Goal: Task Accomplishment & Management: Complete application form

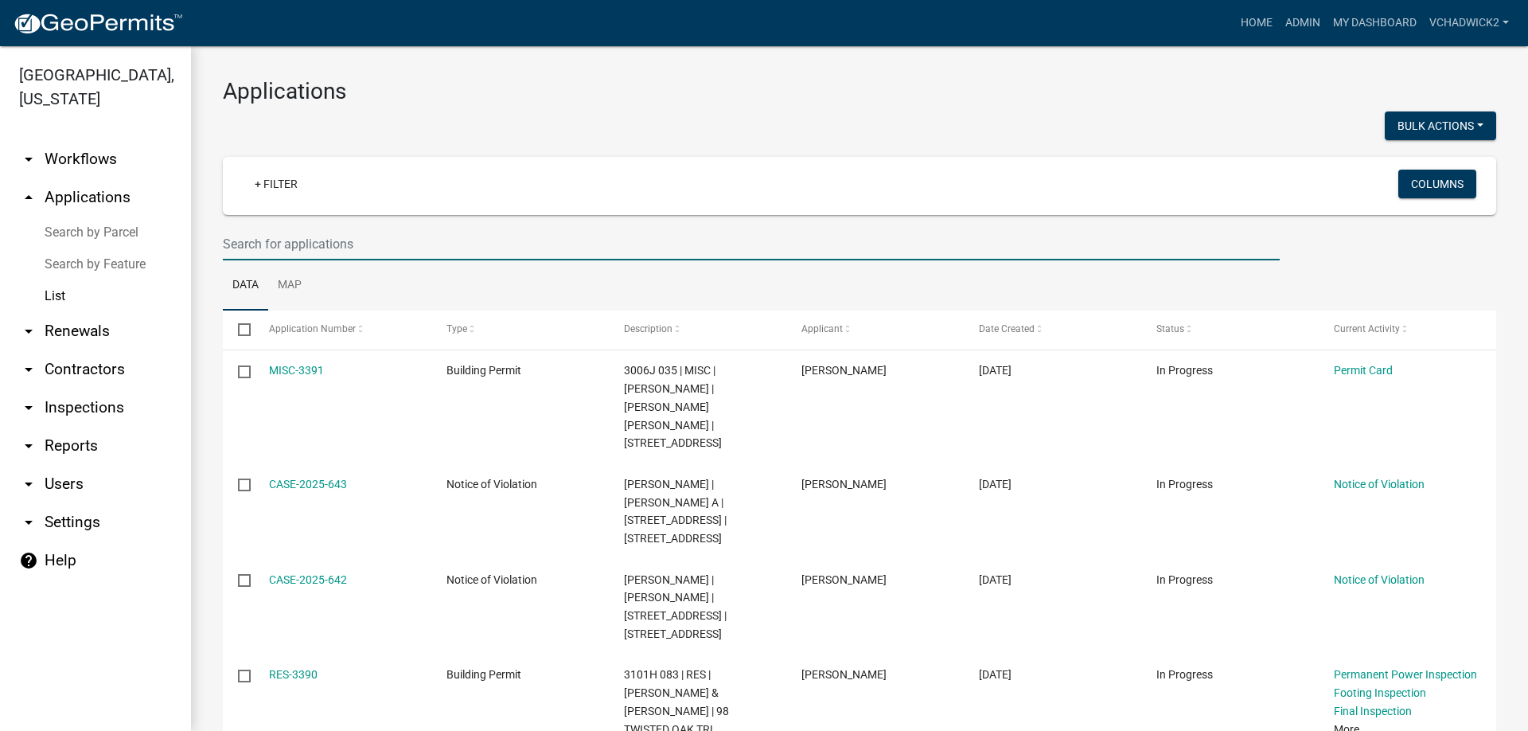
click at [257, 243] on input "text" at bounding box center [751, 244] width 1057 height 33
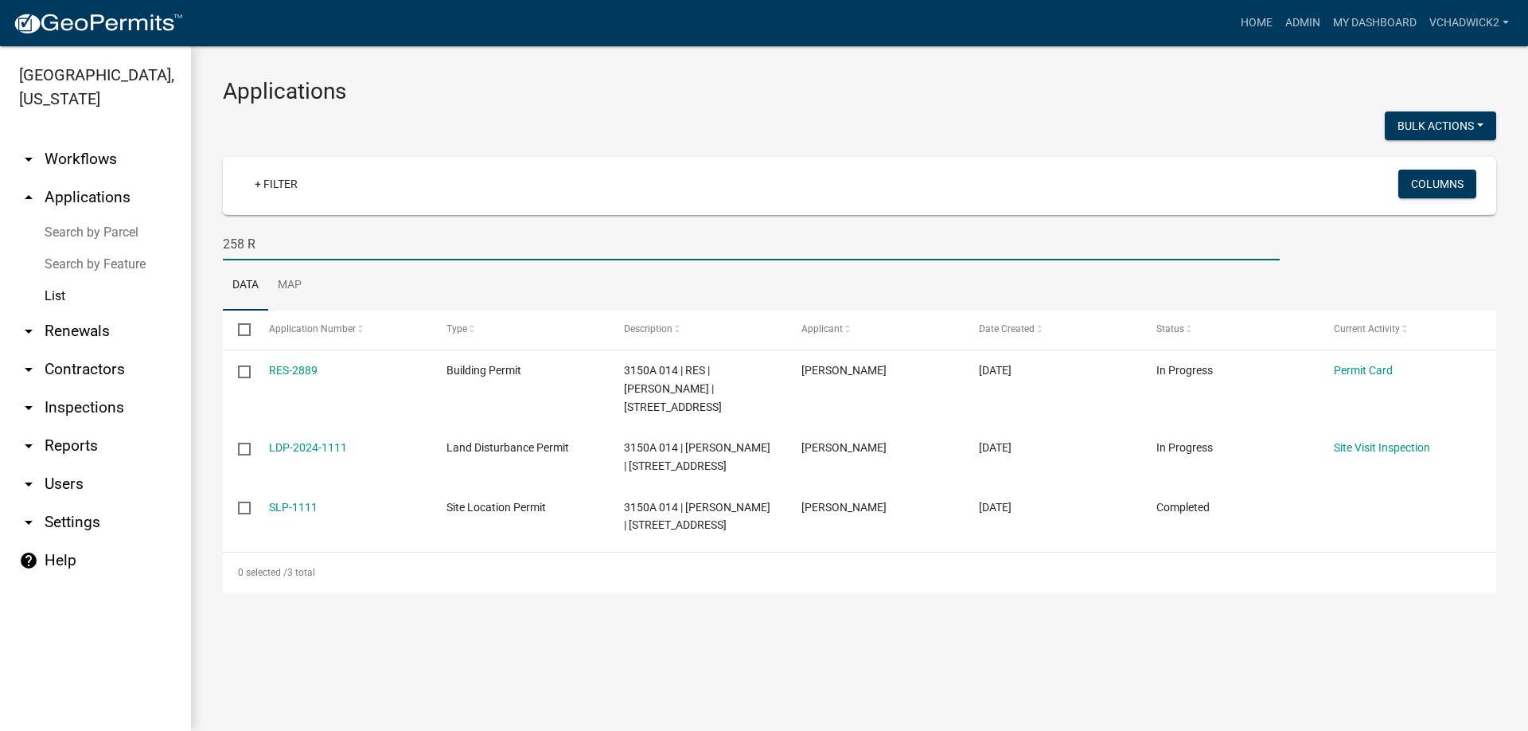
type input "258 R"
drag, startPoint x: 283, startPoint y: 244, endPoint x: 0, endPoint y: 247, distance: 283.3
click at [223, 247] on input "258 R" at bounding box center [751, 244] width 1057 height 33
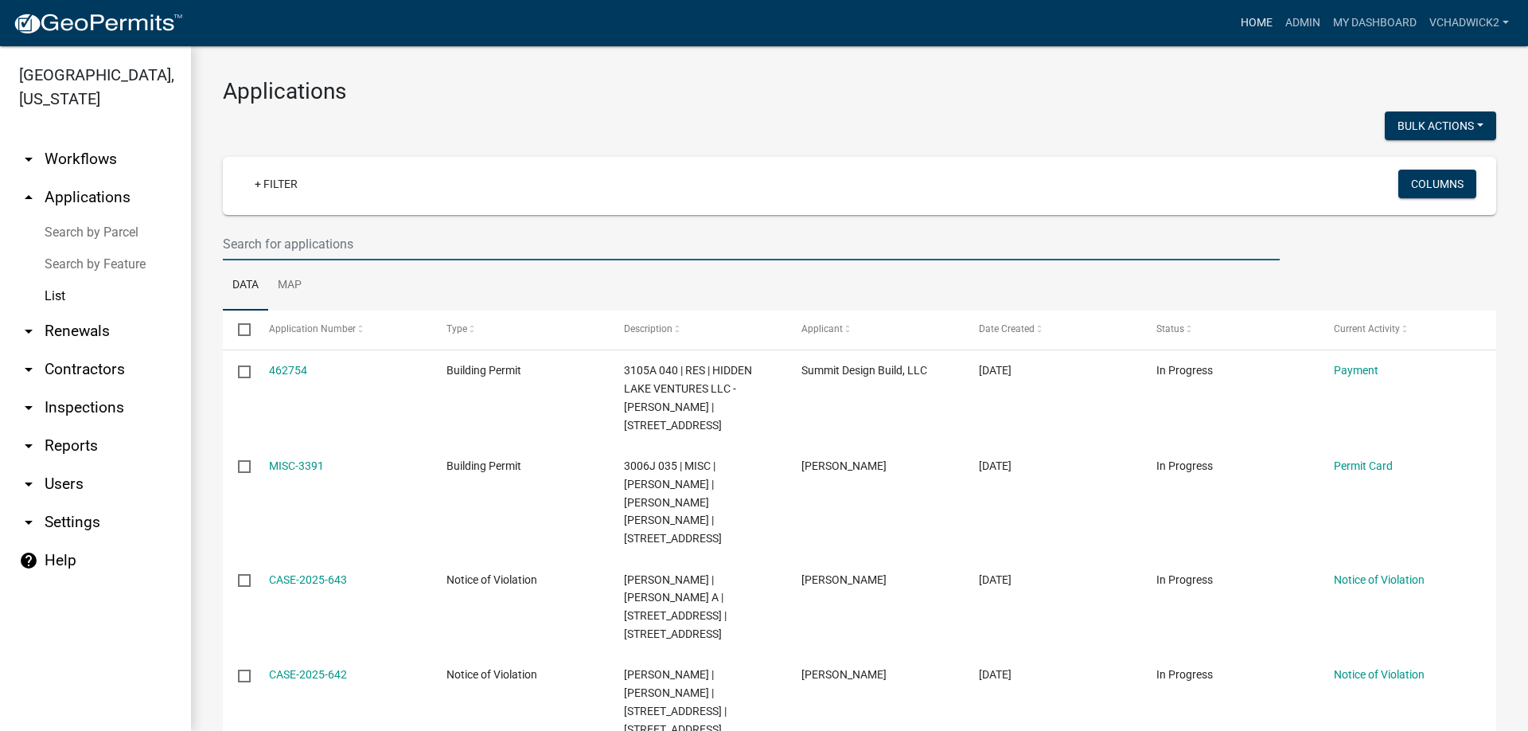
click at [1248, 21] on link "Home" at bounding box center [1256, 23] width 45 height 30
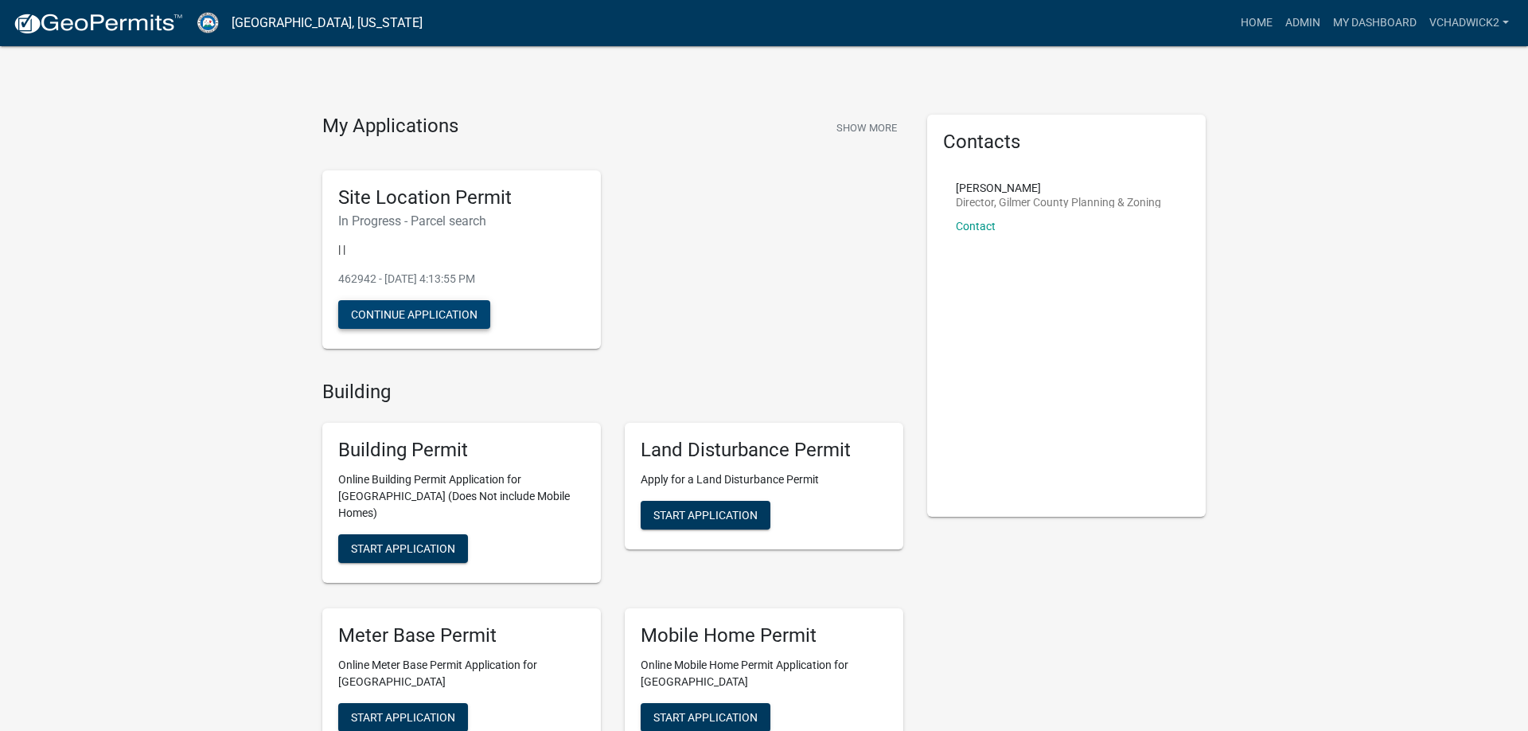
click at [412, 311] on button "Continue Application" at bounding box center [414, 314] width 152 height 29
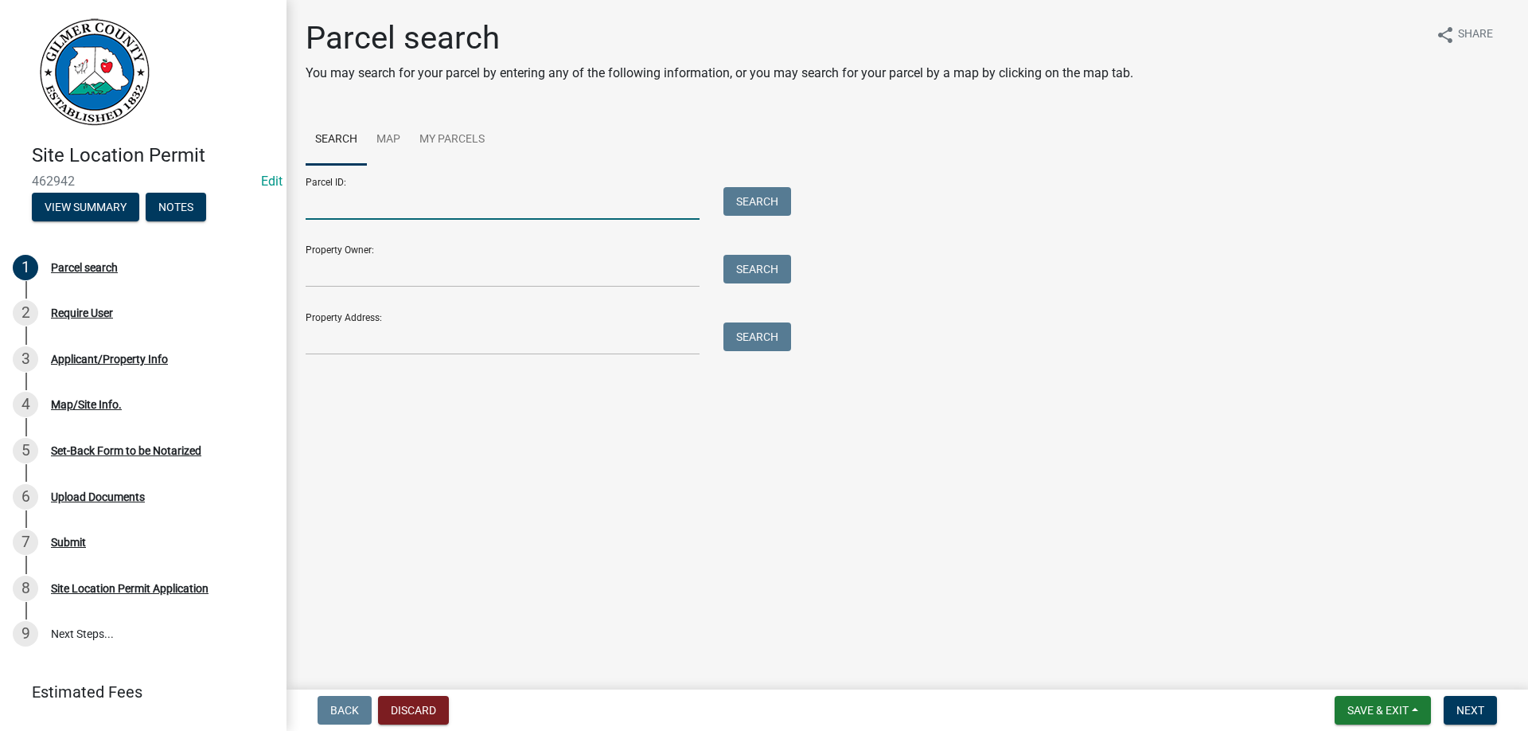
click at [319, 202] on input "Parcel ID:" at bounding box center [503, 203] width 394 height 33
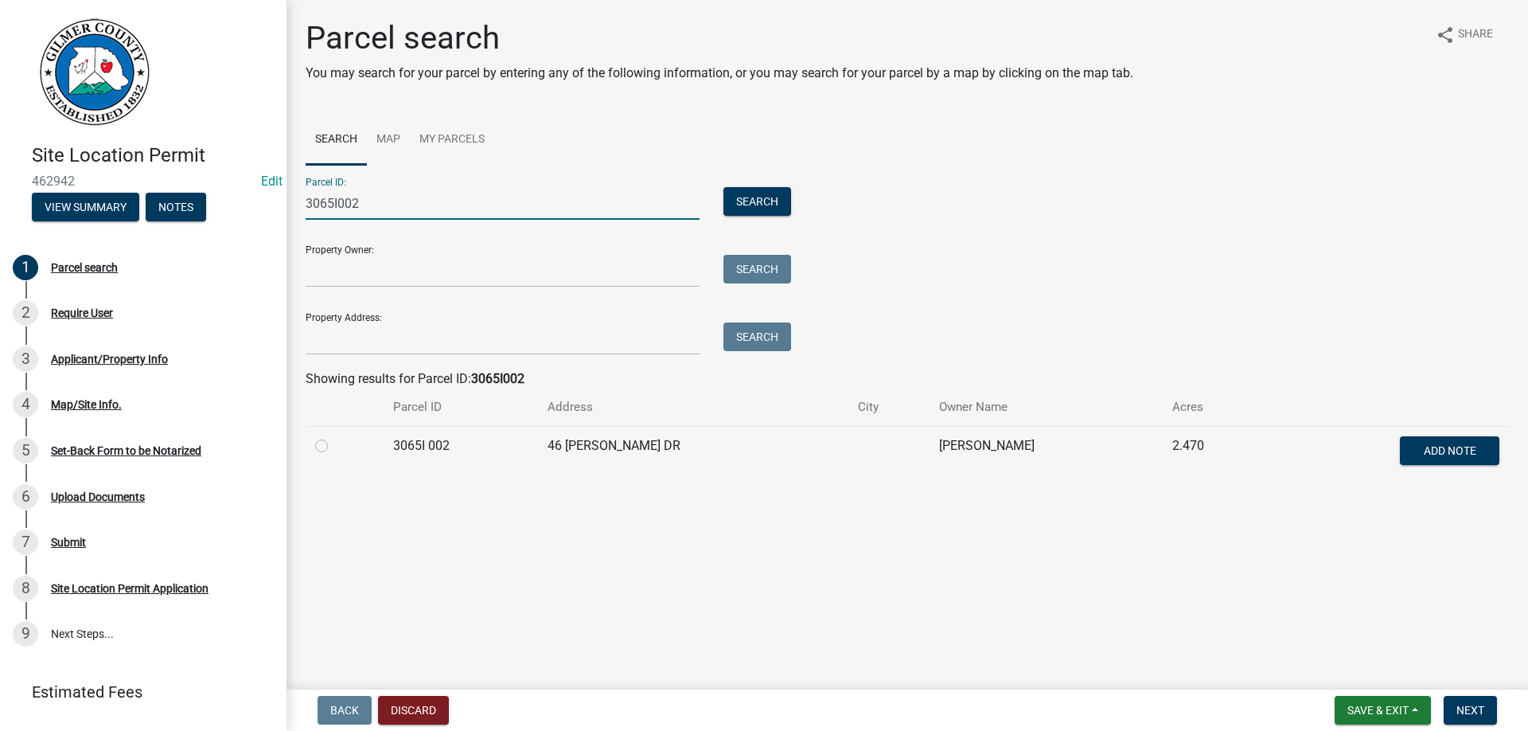
type input "3065I002"
click at [334, 436] on label at bounding box center [334, 436] width 0 height 0
click at [334, 443] on 002 "radio" at bounding box center [339, 441] width 10 height 10
radio 002 "true"
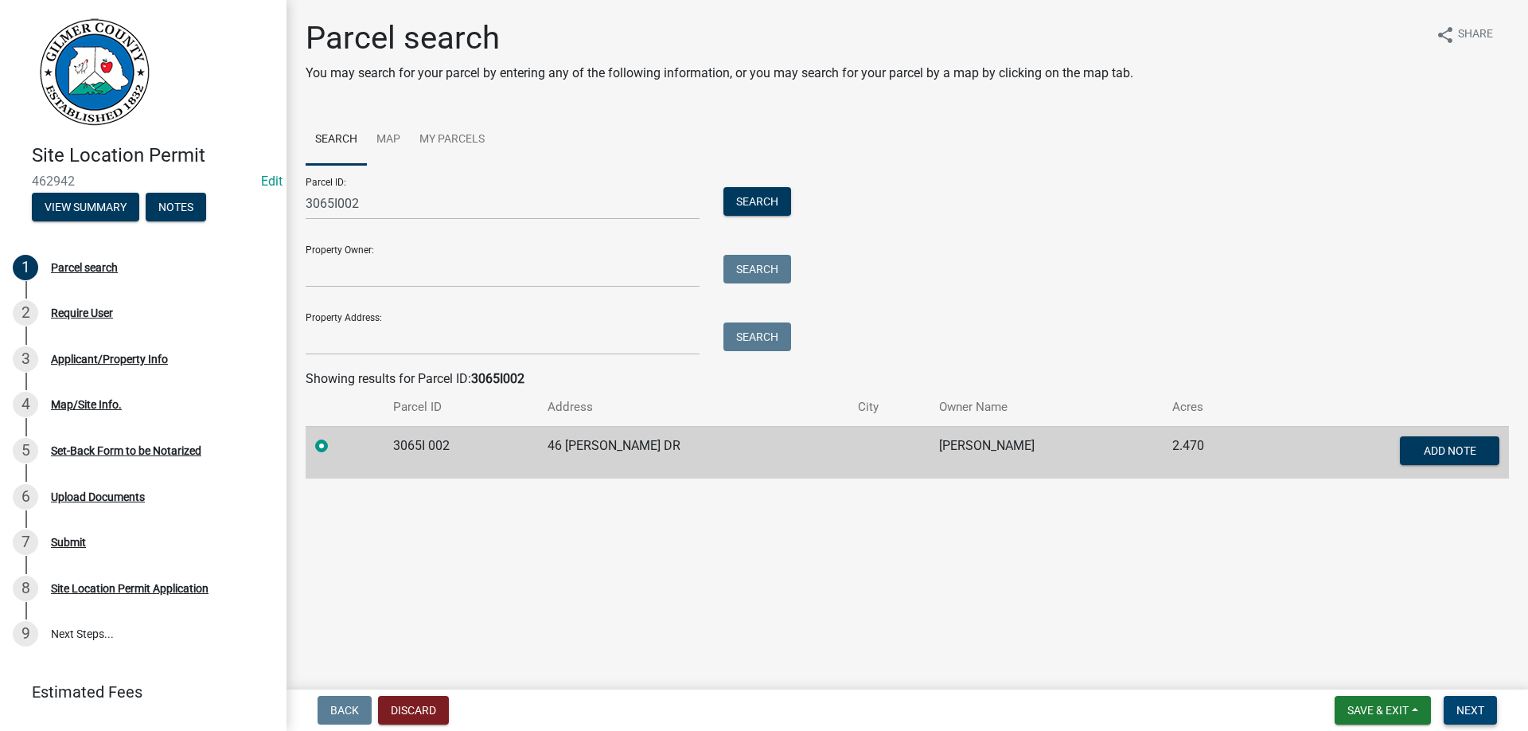
click at [1460, 707] on span "Next" at bounding box center [1470, 710] width 28 height 13
click at [1473, 707] on span "Next" at bounding box center [1470, 710] width 28 height 13
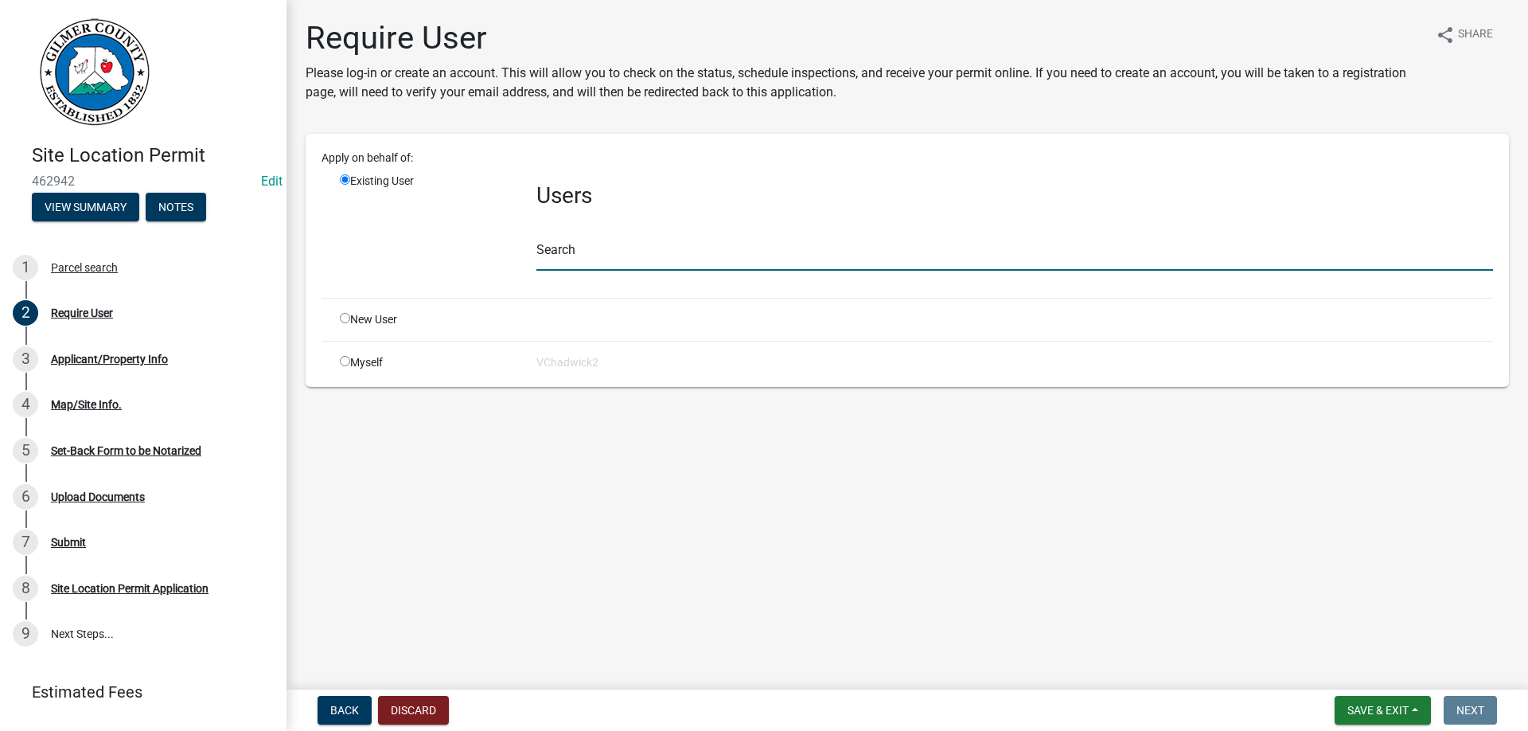
click at [591, 247] on input "text" at bounding box center [1014, 254] width 957 height 33
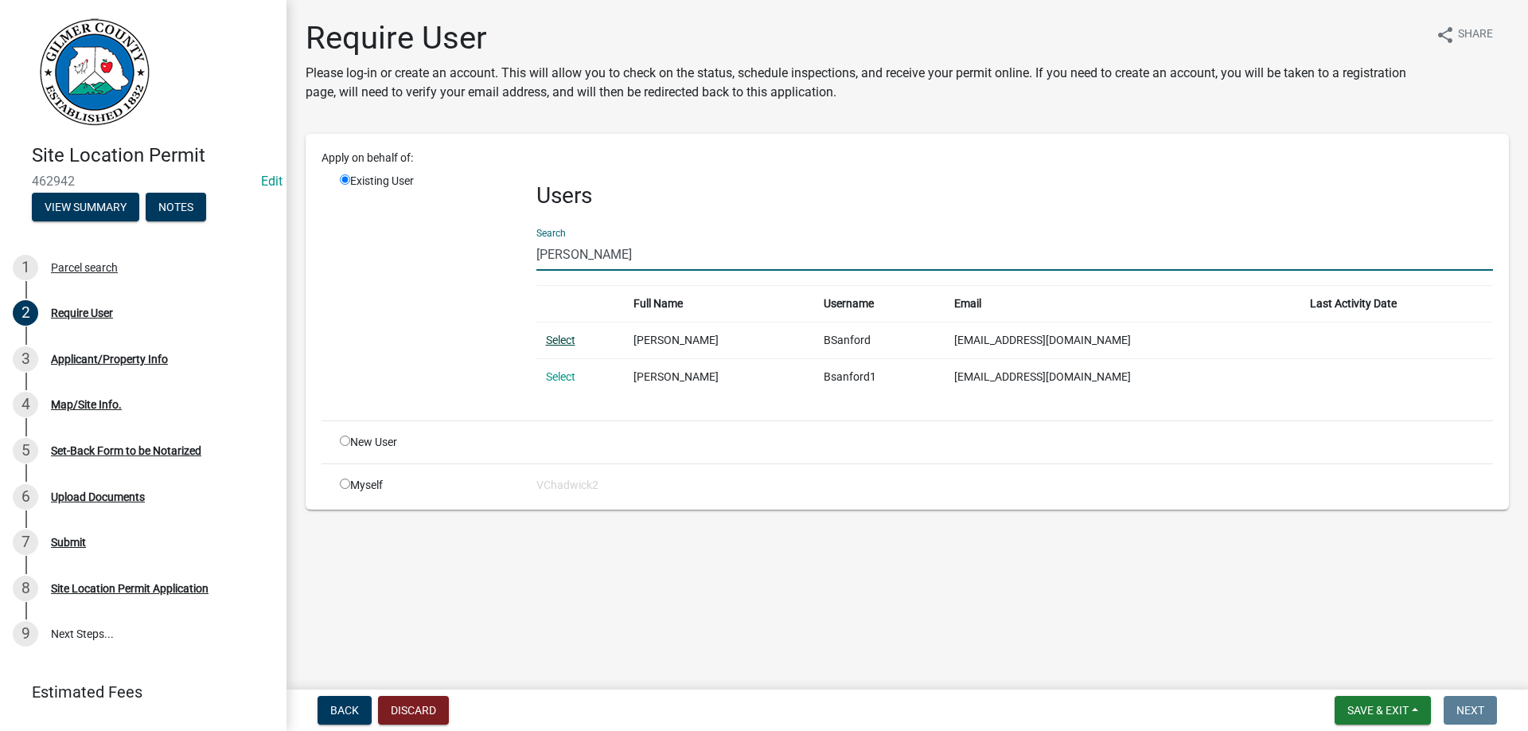
type input "[PERSON_NAME]"
click at [568, 342] on link "Select" at bounding box center [560, 339] width 29 height 13
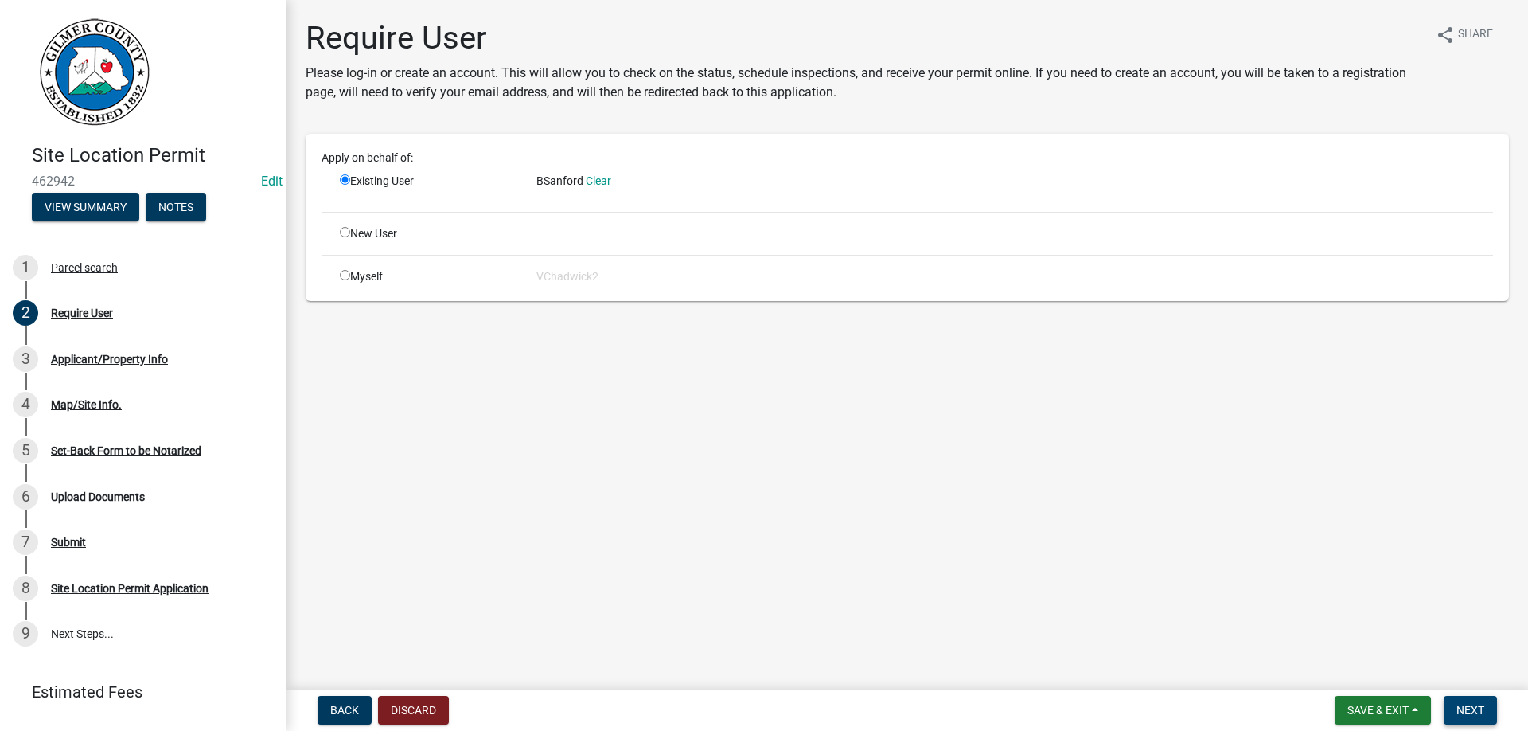
click at [1475, 709] on span "Next" at bounding box center [1470, 710] width 28 height 13
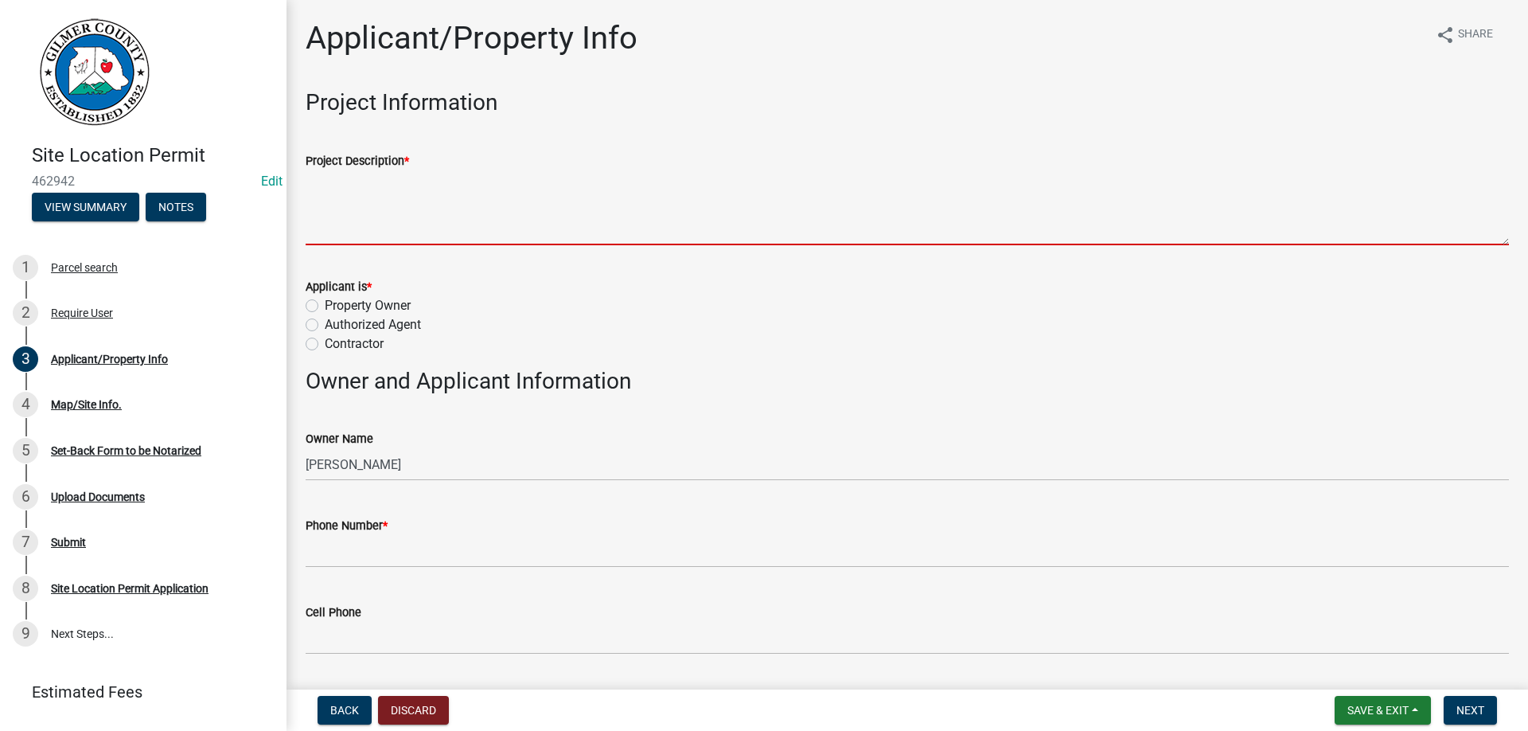
click at [337, 211] on textarea "Project Description *" at bounding box center [907, 207] width 1203 height 75
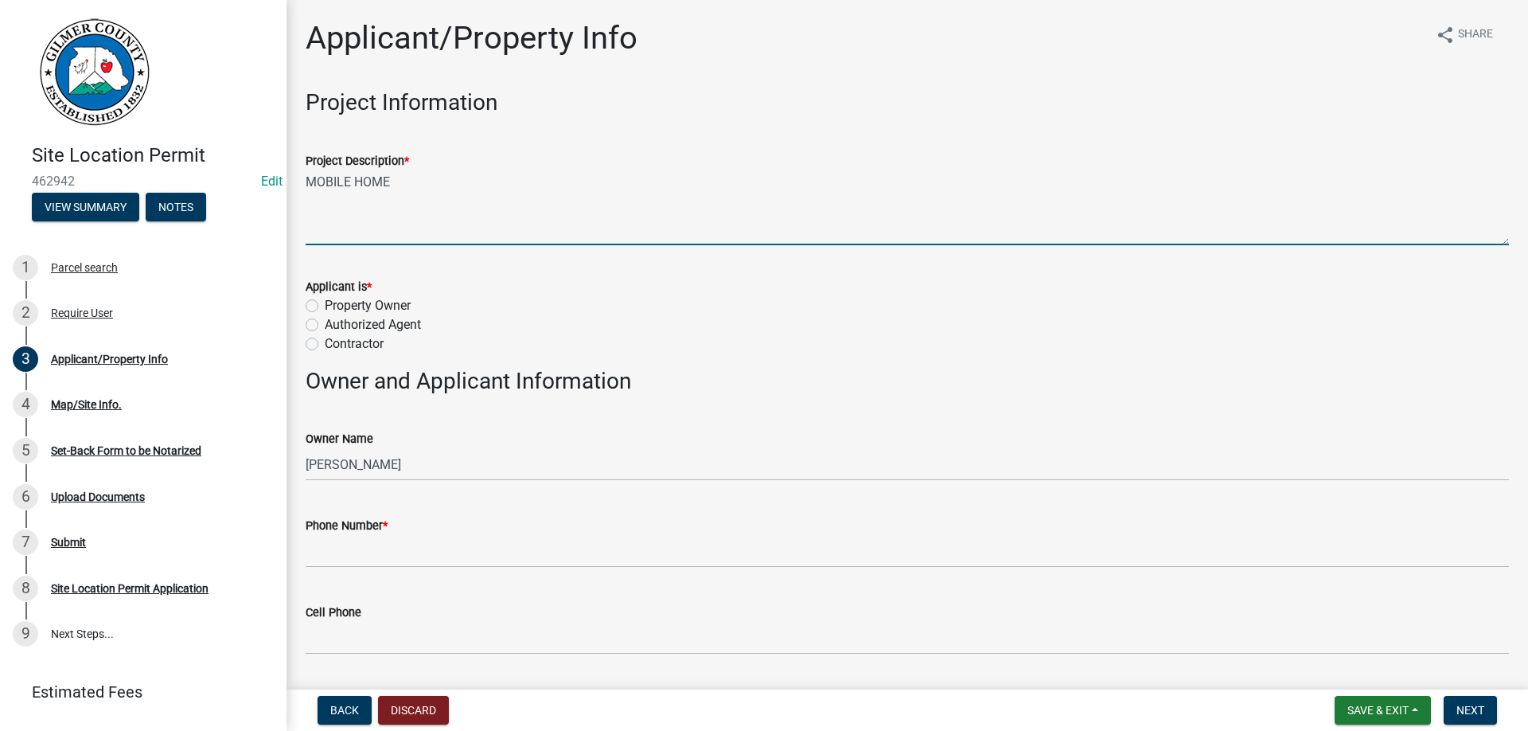
type textarea "MOBILE HOME"
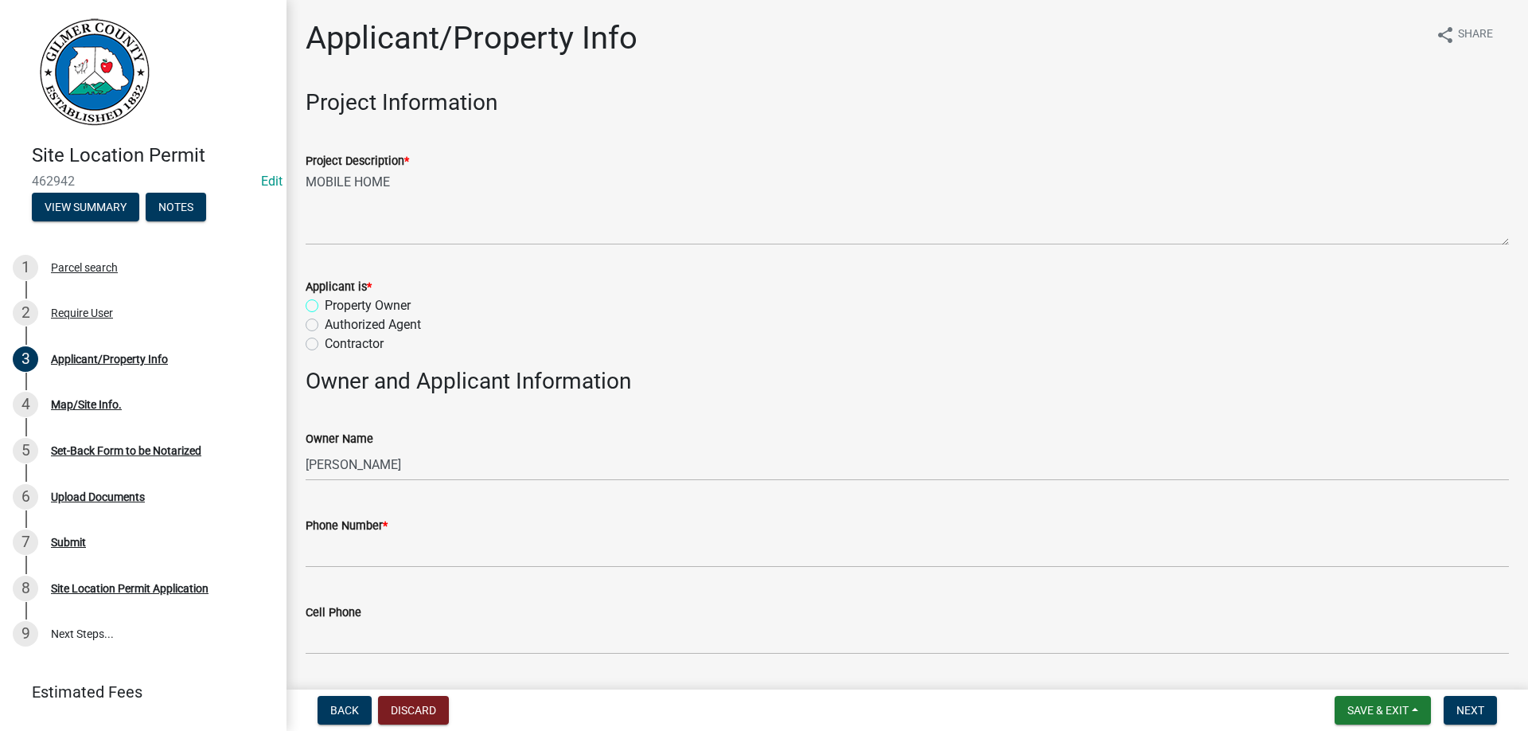
click at [325, 296] on input "Property Owner" at bounding box center [330, 301] width 10 height 10
radio input "true"
click at [325, 325] on label "Authorized Agent" at bounding box center [373, 324] width 96 height 19
click at [325, 325] on input "Authorized Agent" at bounding box center [330, 320] width 10 height 10
radio input "true"
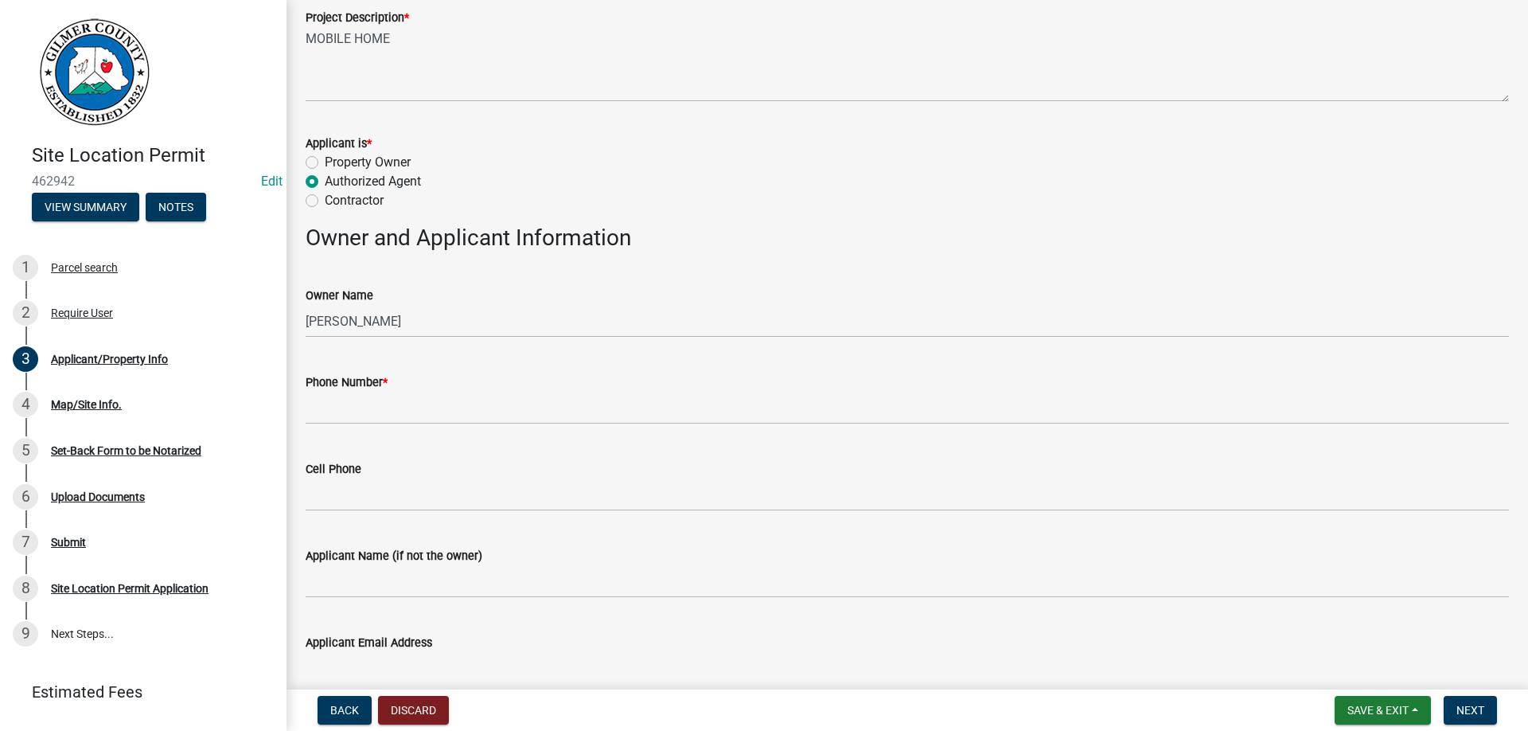
scroll to position [181, 0]
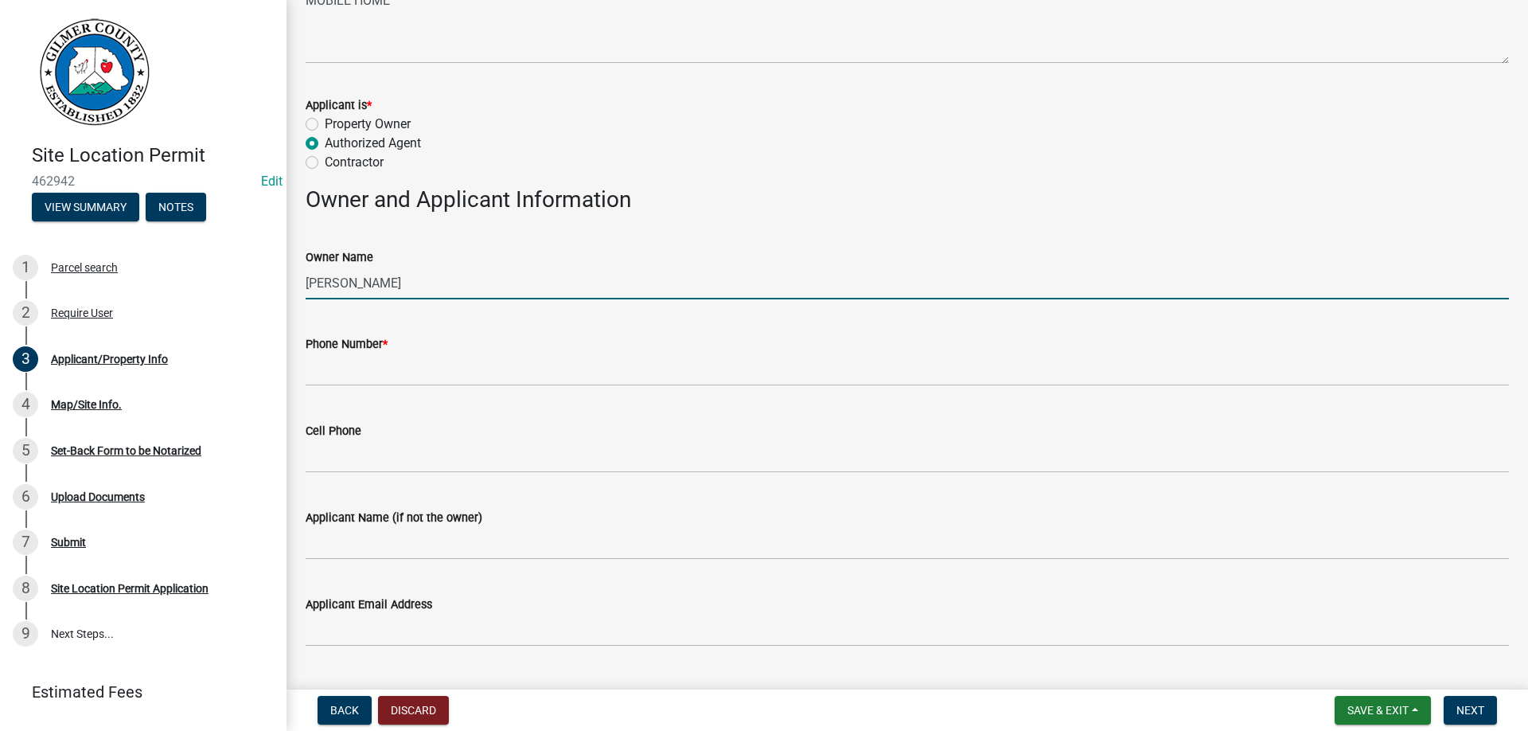
drag, startPoint x: 370, startPoint y: 283, endPoint x: 75, endPoint y: 273, distance: 295.4
click at [306, 273] on input "[PERSON_NAME]" at bounding box center [907, 283] width 1203 height 33
type input "[PERSON_NAME]"
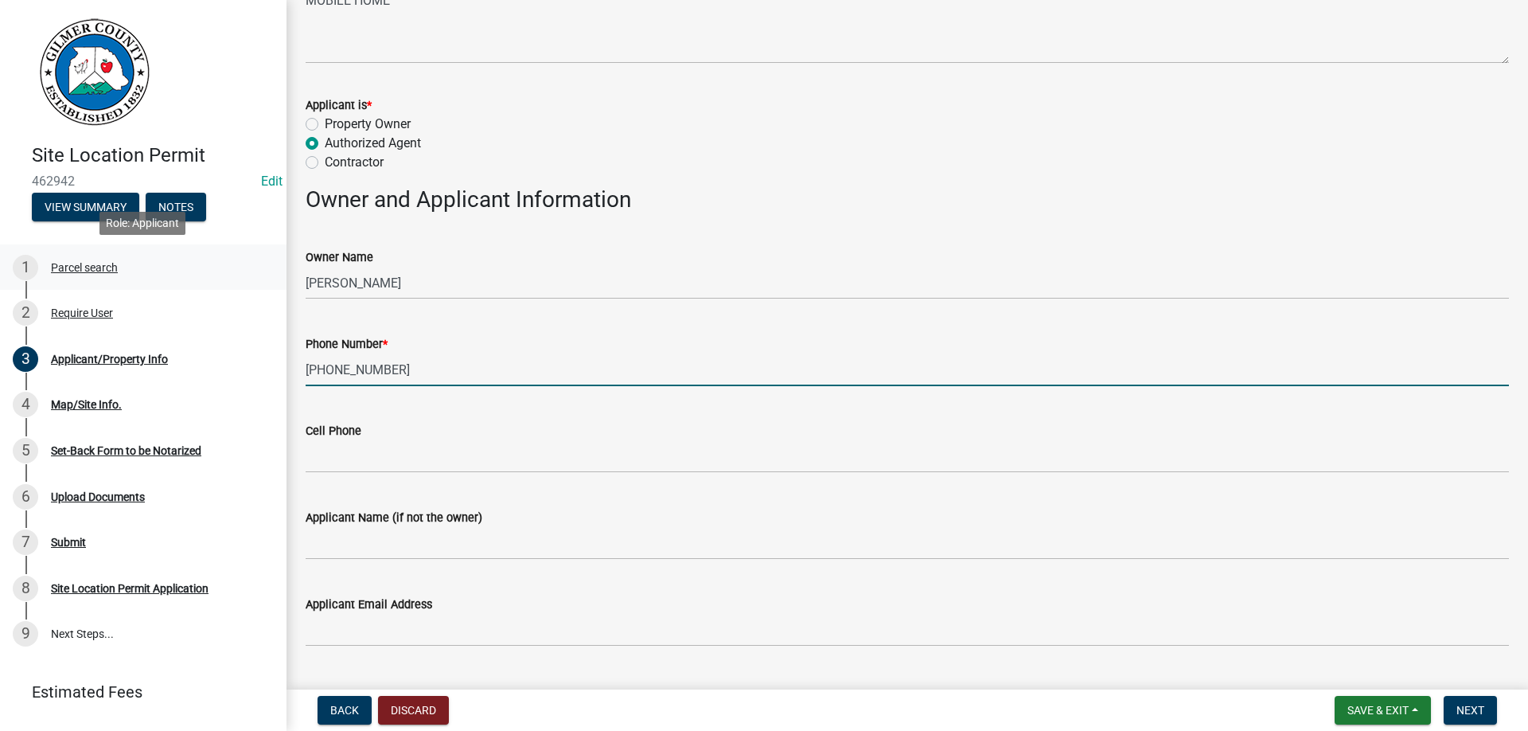
type input "[PHONE_NUMBER]"
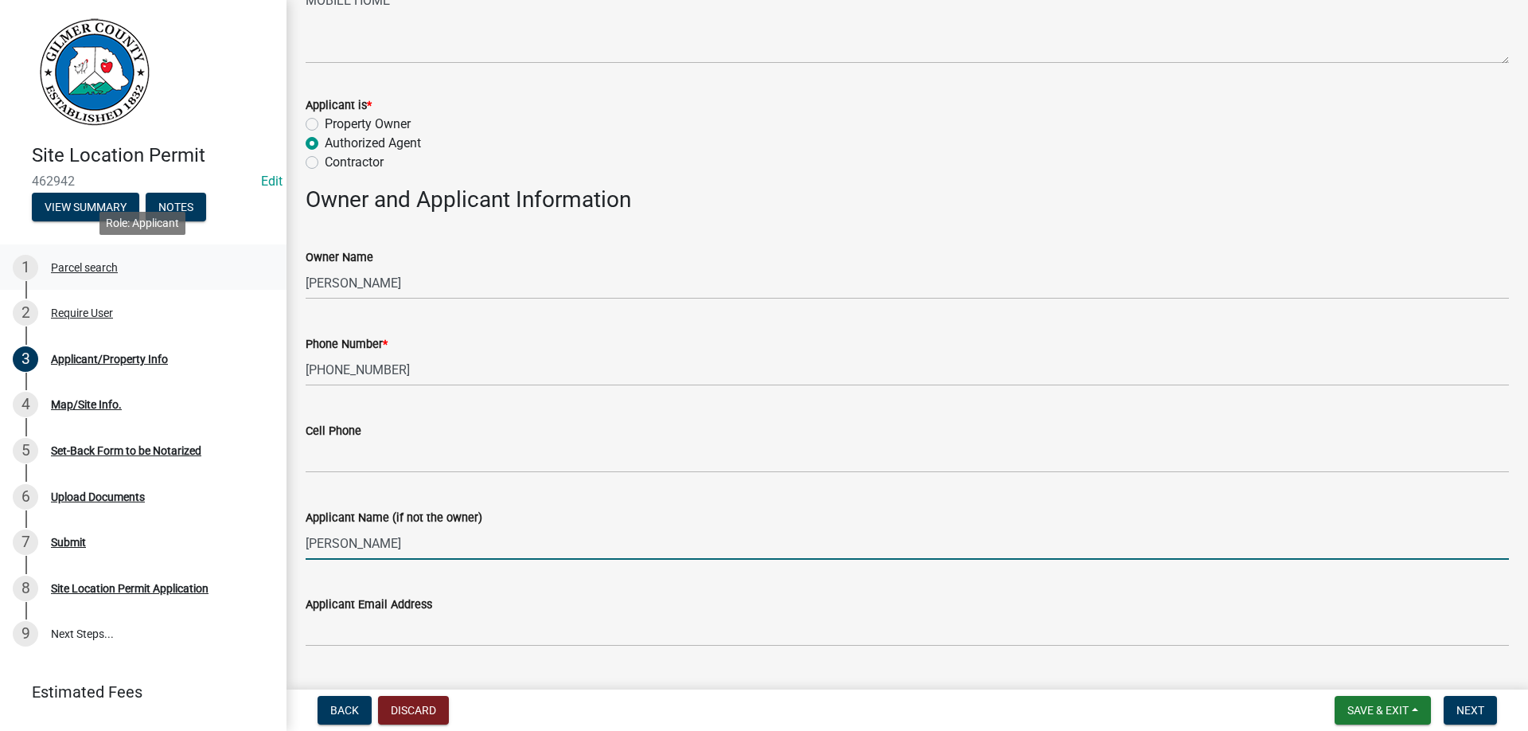
type input "[PERSON_NAME]"
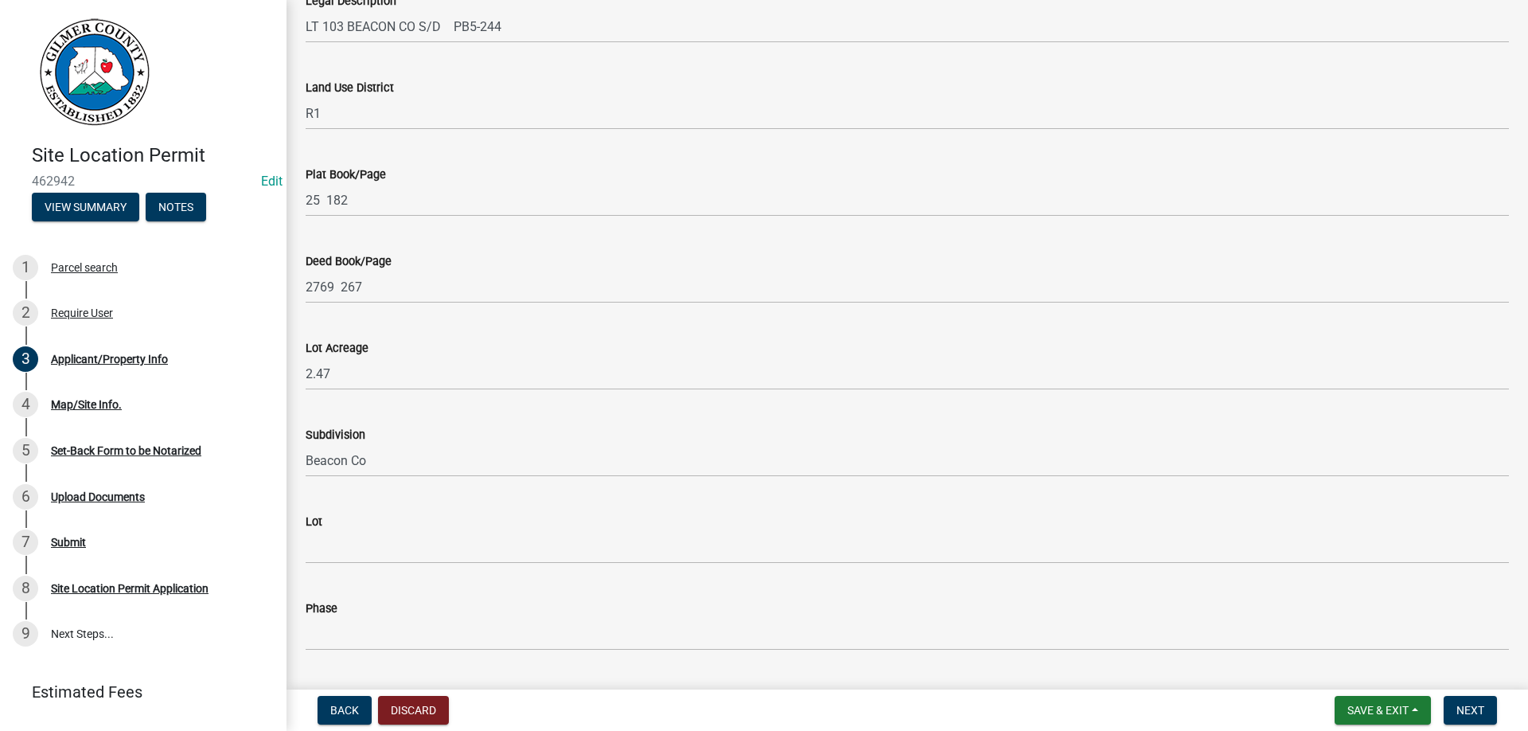
scroll to position [1516, 0]
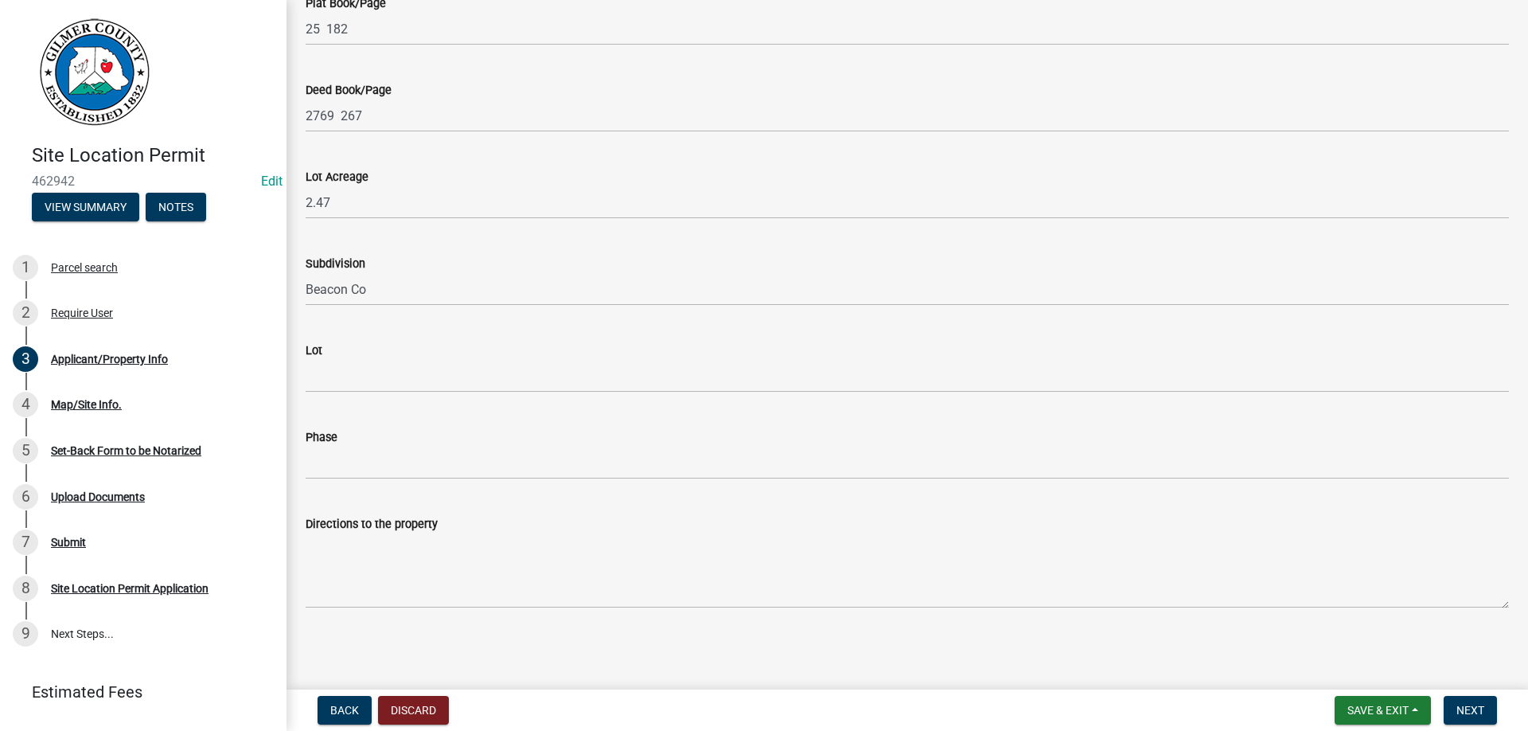
type input "ELLIJAY GA 30540"
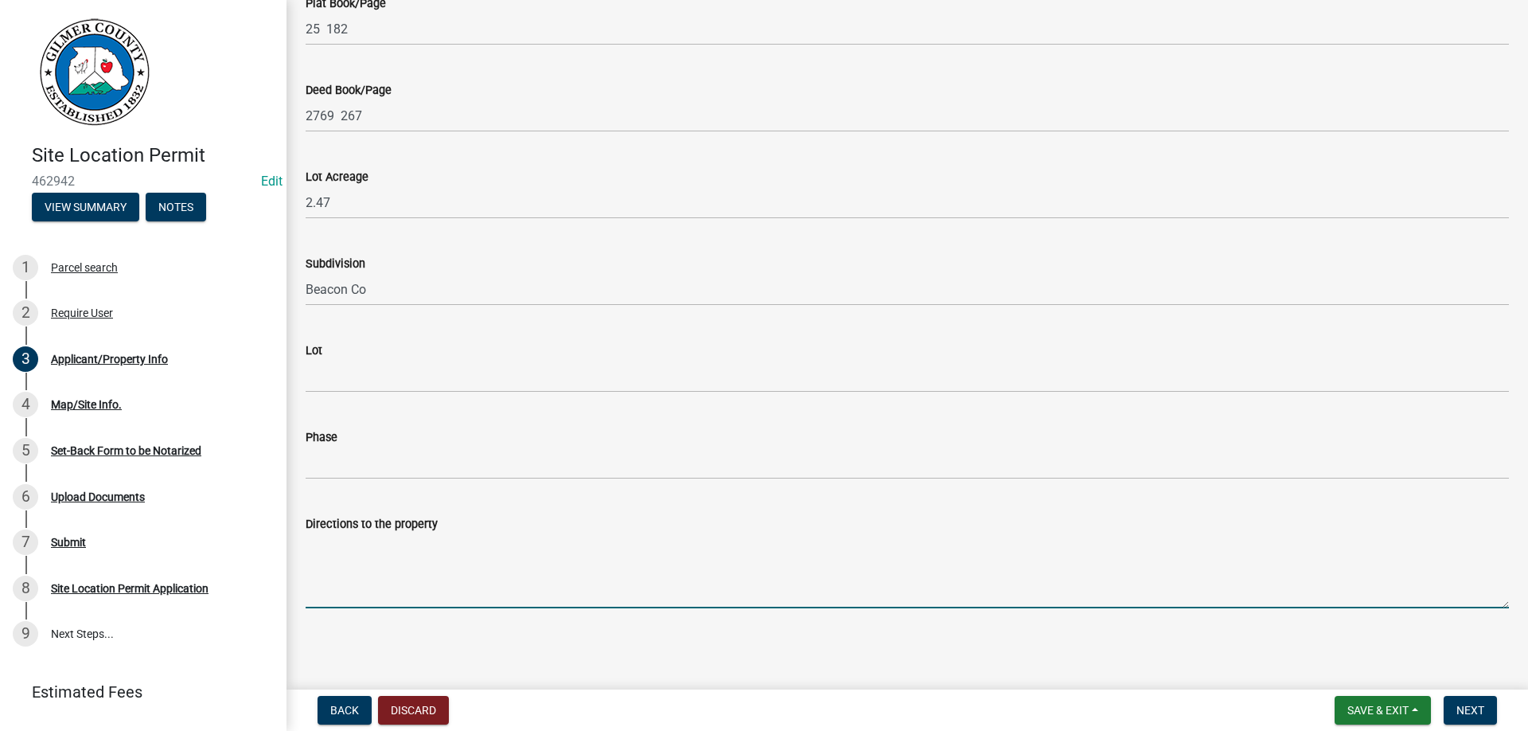
click at [423, 564] on textarea "Directions to the property" at bounding box center [907, 570] width 1203 height 75
type textarea "[PERSON_NAME][GEOGRAPHIC_DATA] - RT ON [PERSON_NAME] DRIVE - & DRIVEWAY IS ON T…"
click at [1469, 707] on span "Next" at bounding box center [1470, 710] width 28 height 13
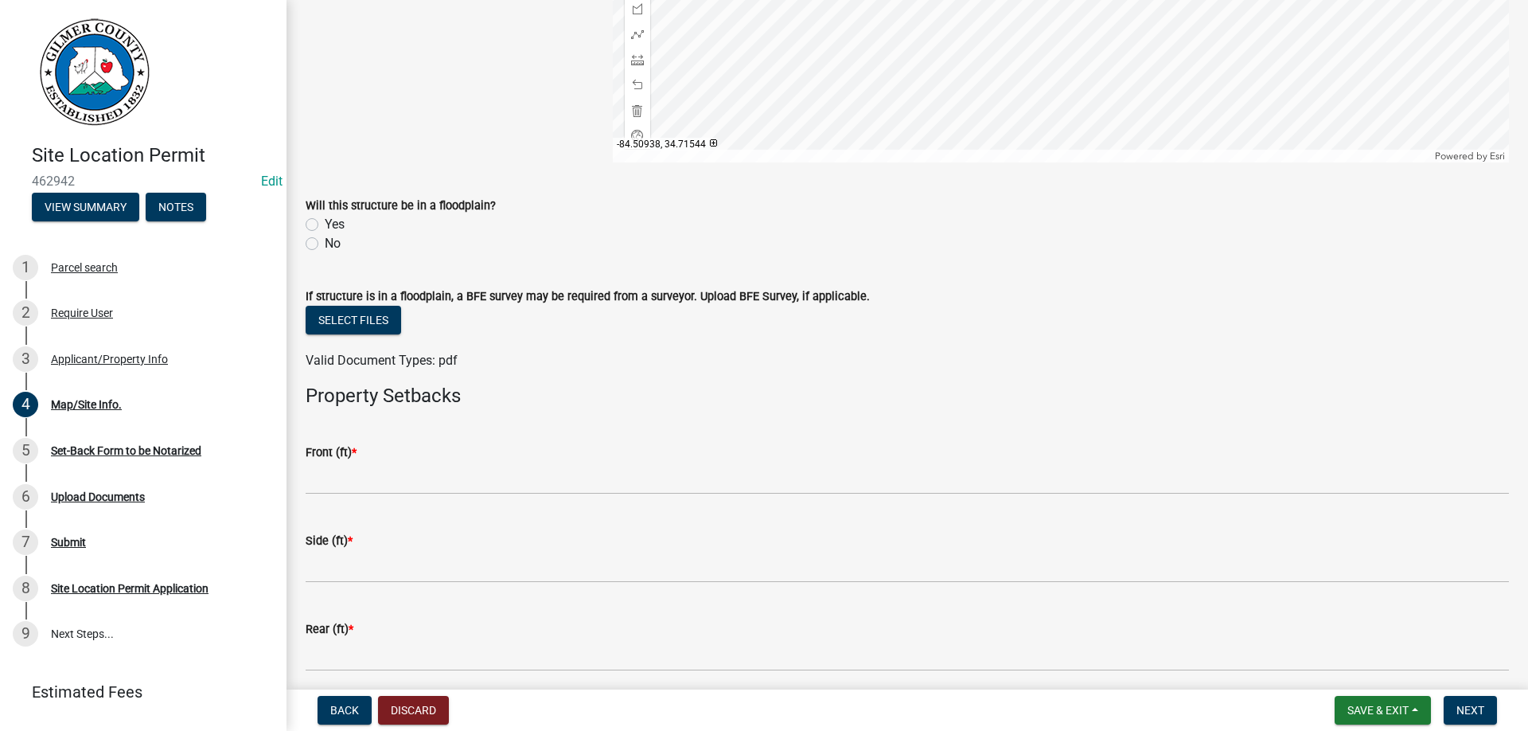
scroll to position [544, 0]
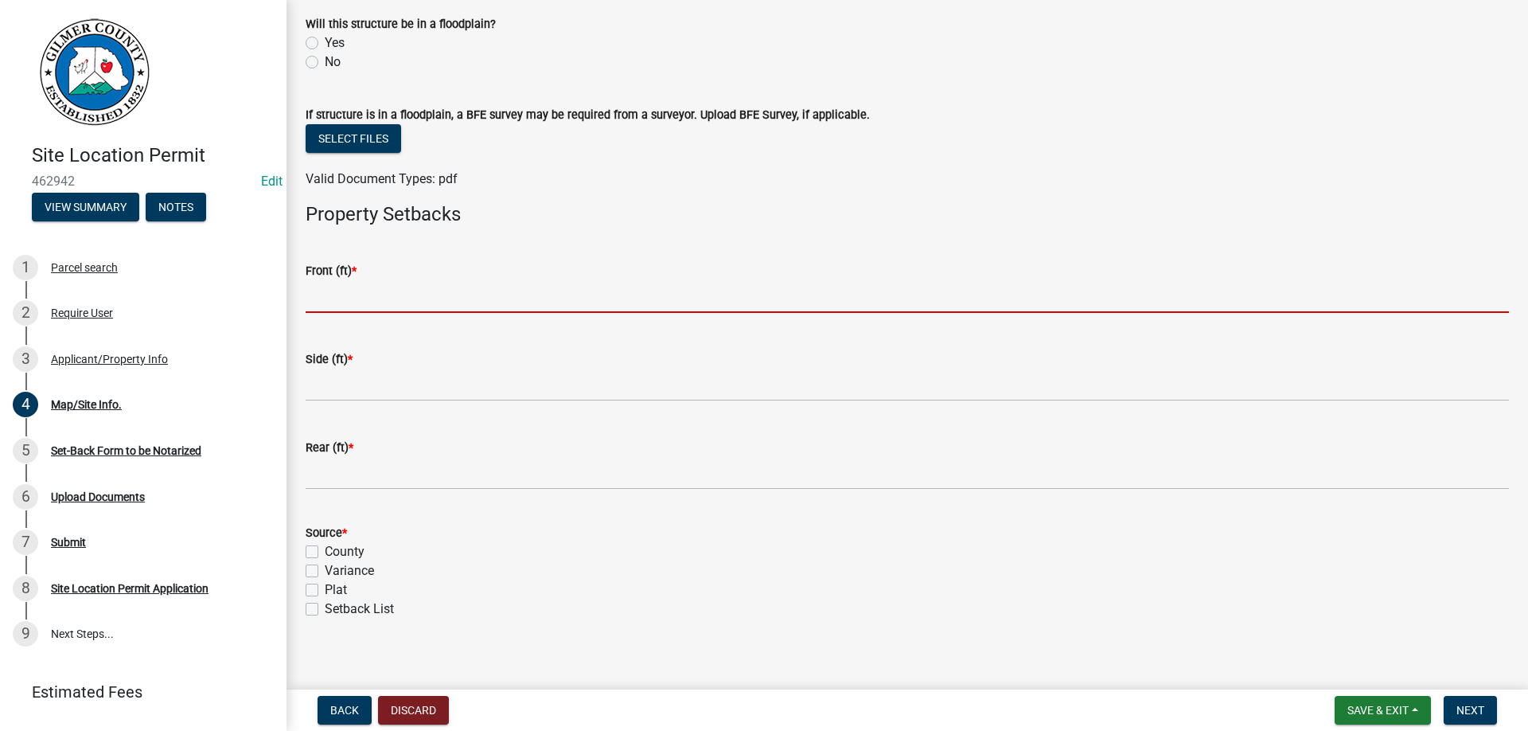
click at [395, 306] on input "text" at bounding box center [907, 296] width 1203 height 33
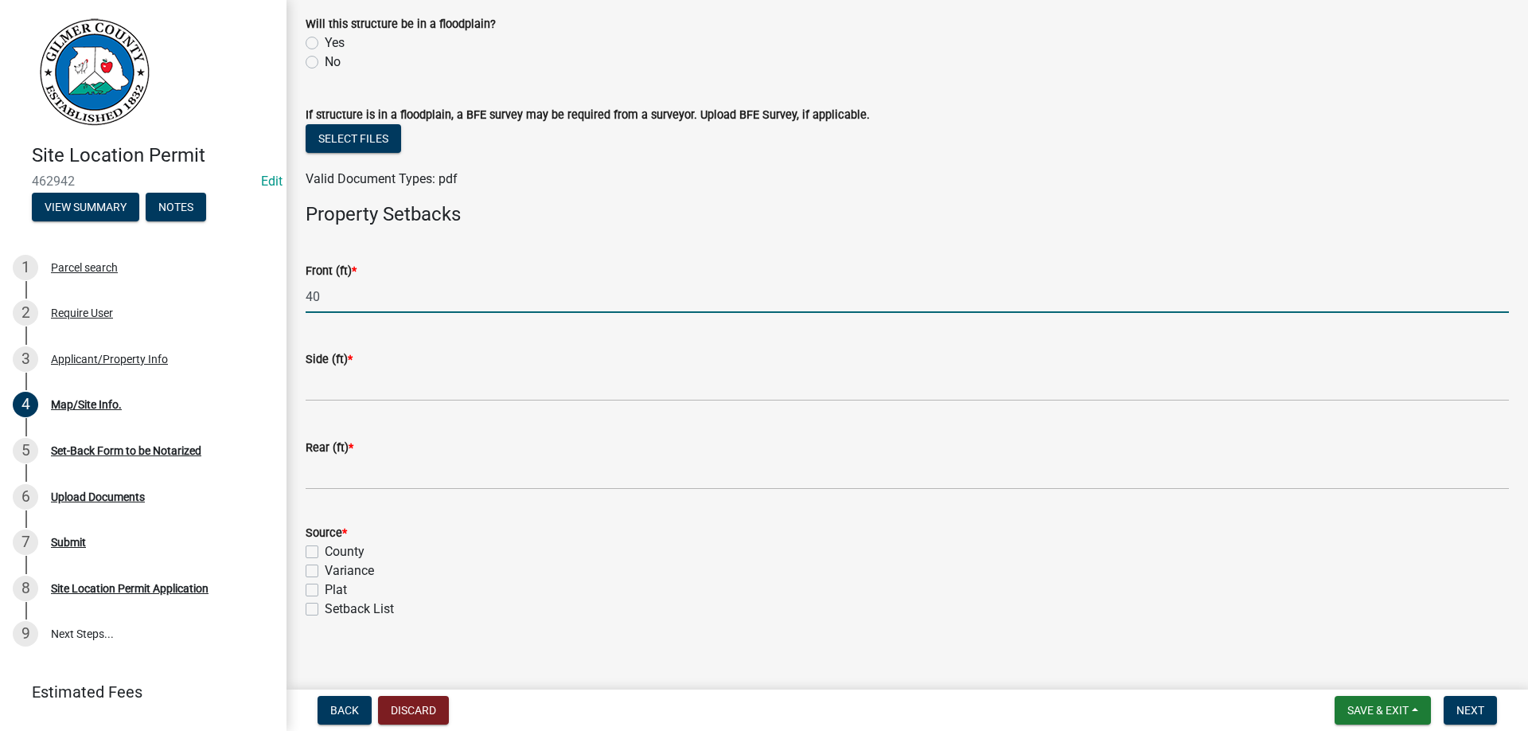
type input "40"
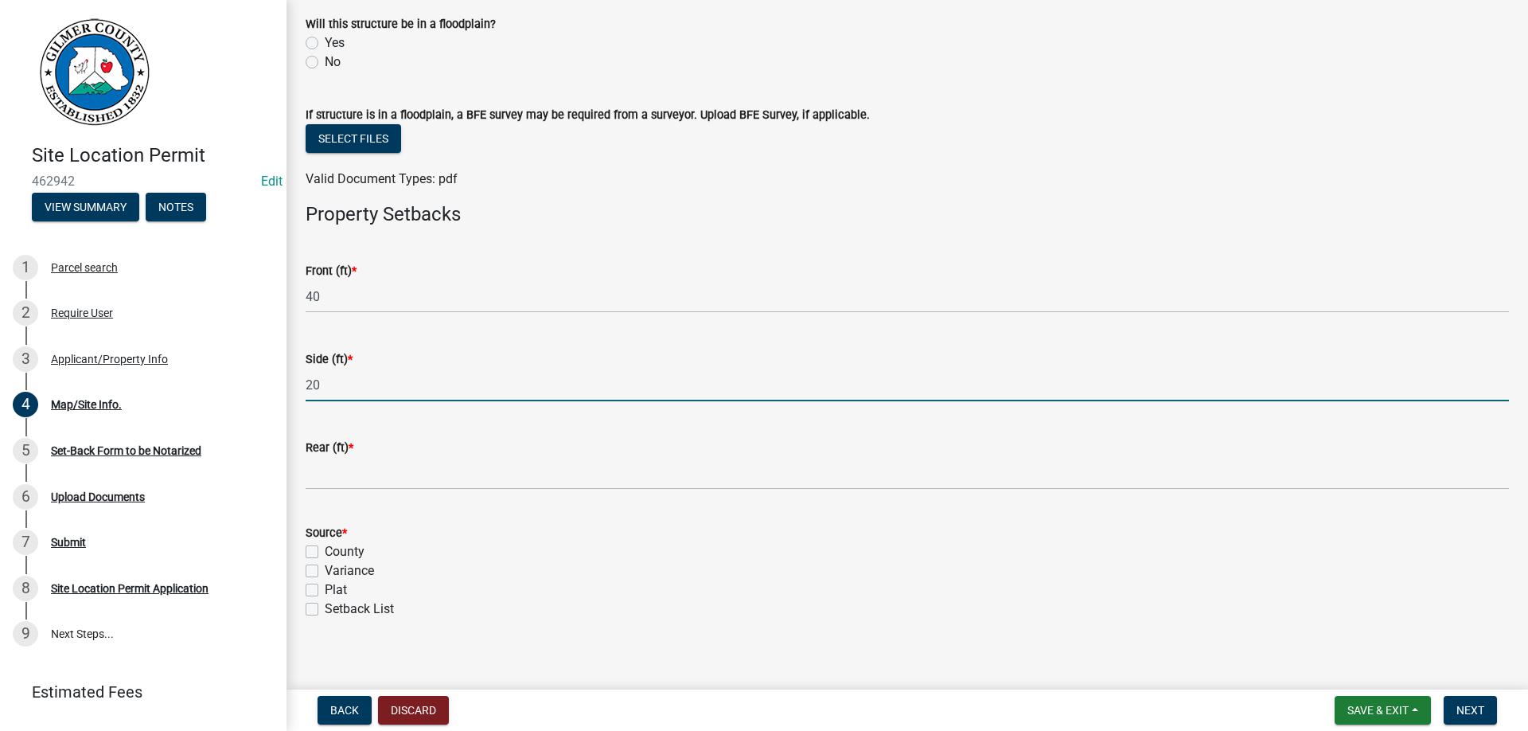
type input "20"
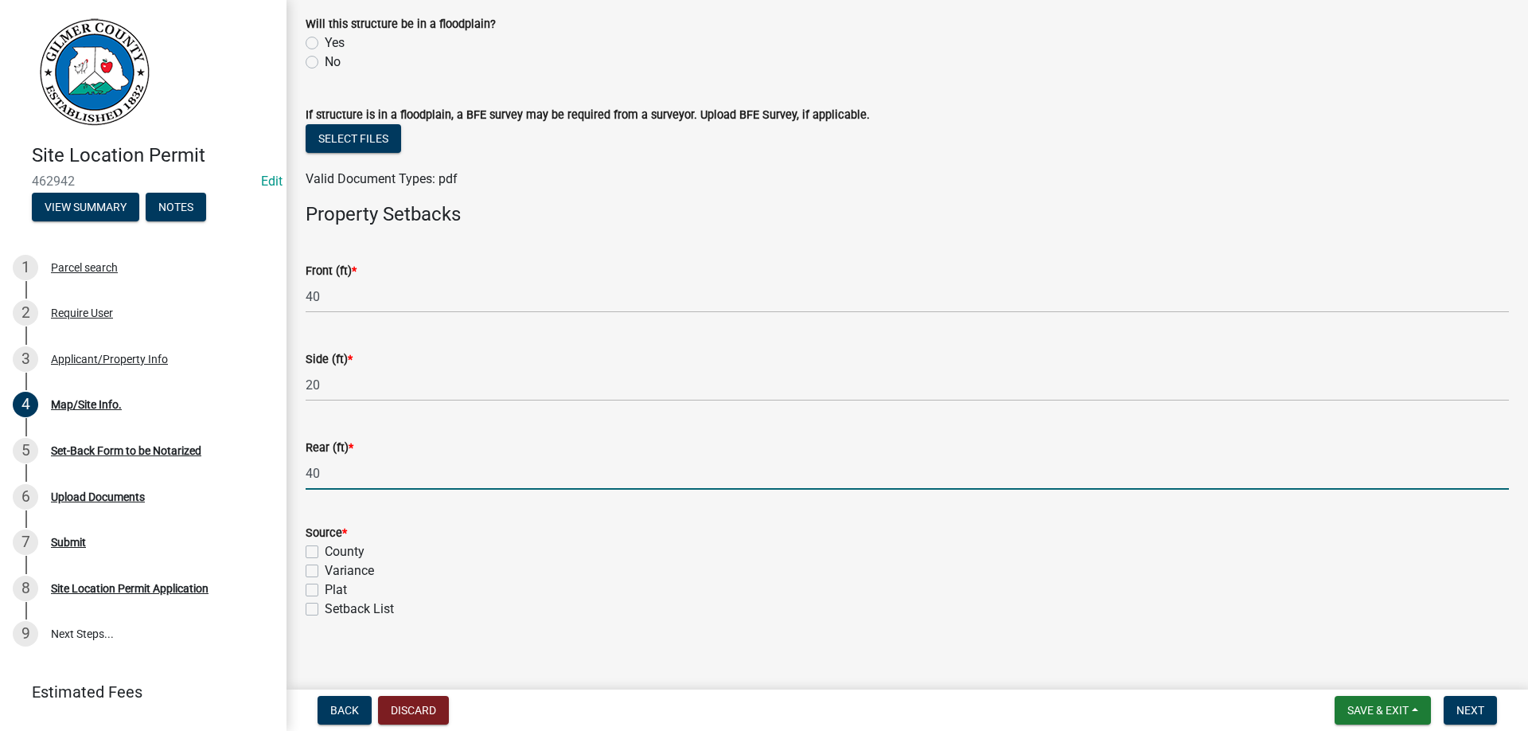
type input "40"
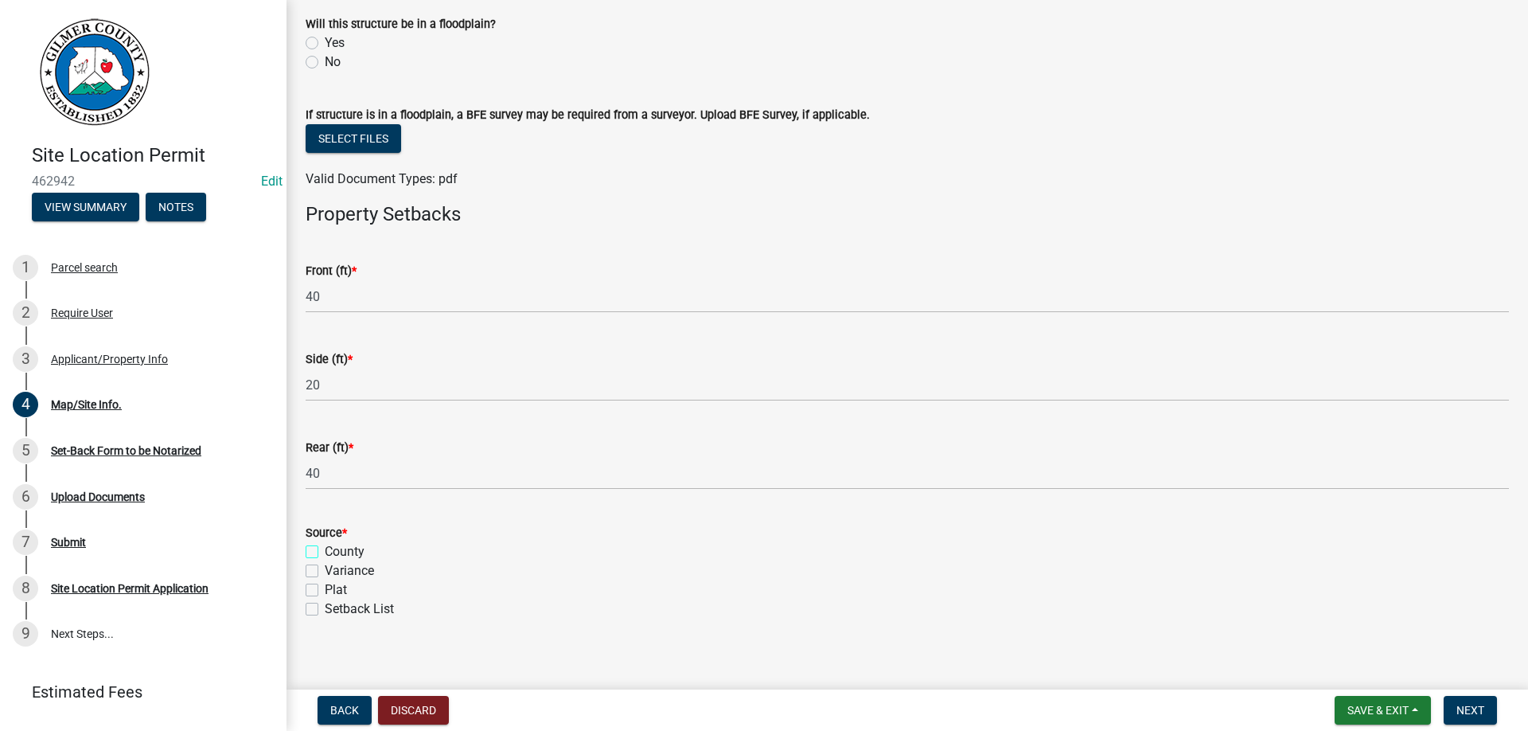
click at [325, 542] on input "County" at bounding box center [330, 547] width 10 height 10
checkbox input "true"
checkbox input "false"
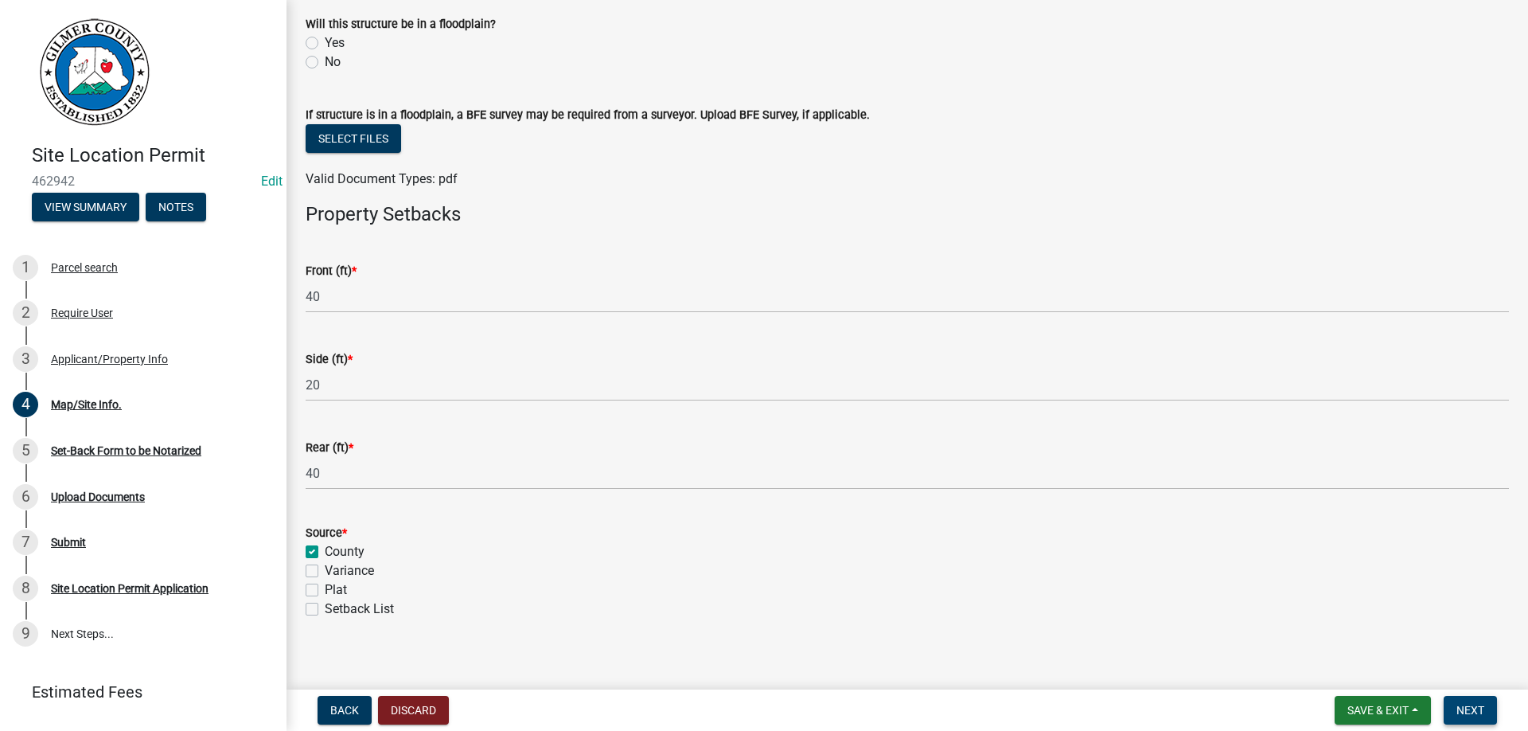
click at [1469, 708] on span "Next" at bounding box center [1470, 710] width 28 height 13
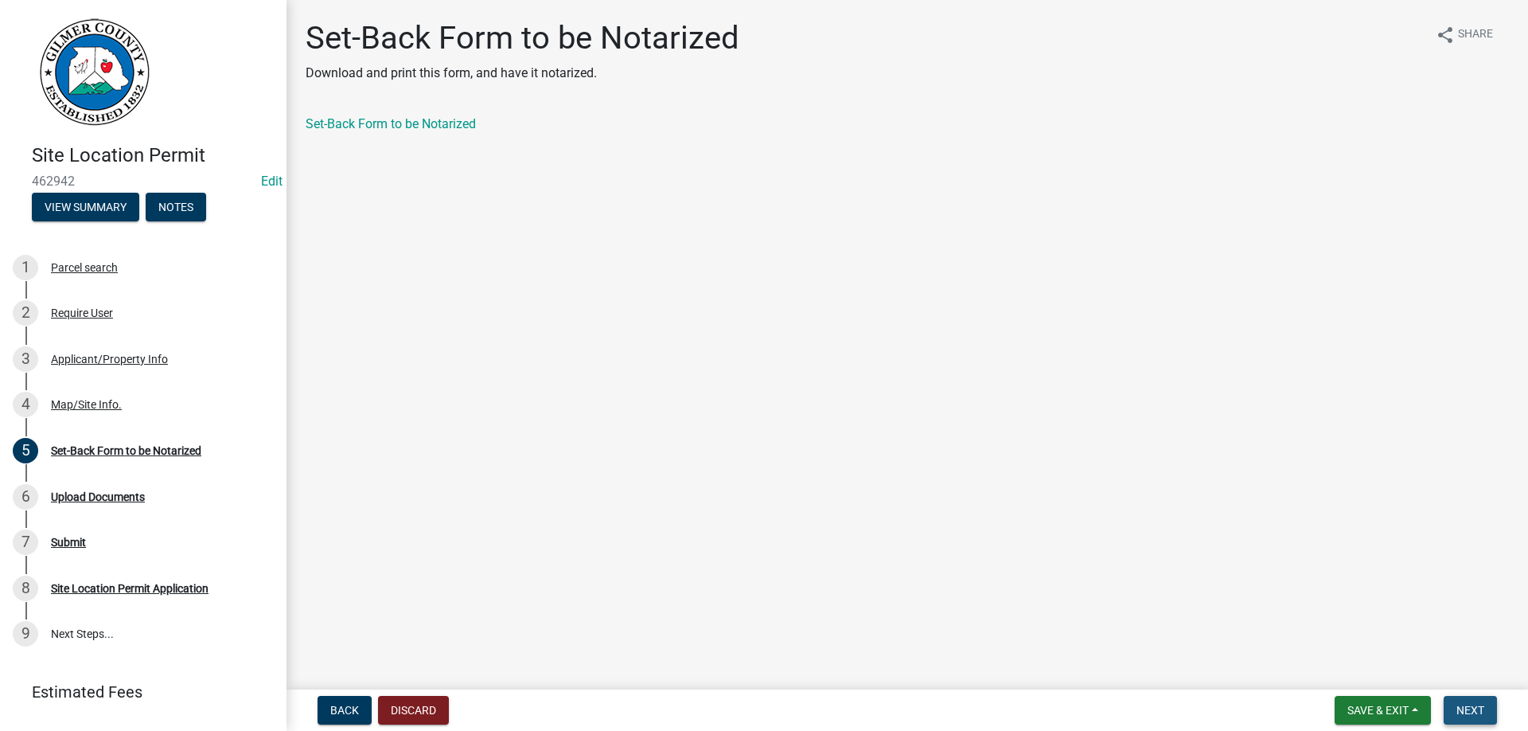
click at [1476, 699] on button "Next" at bounding box center [1470, 710] width 53 height 29
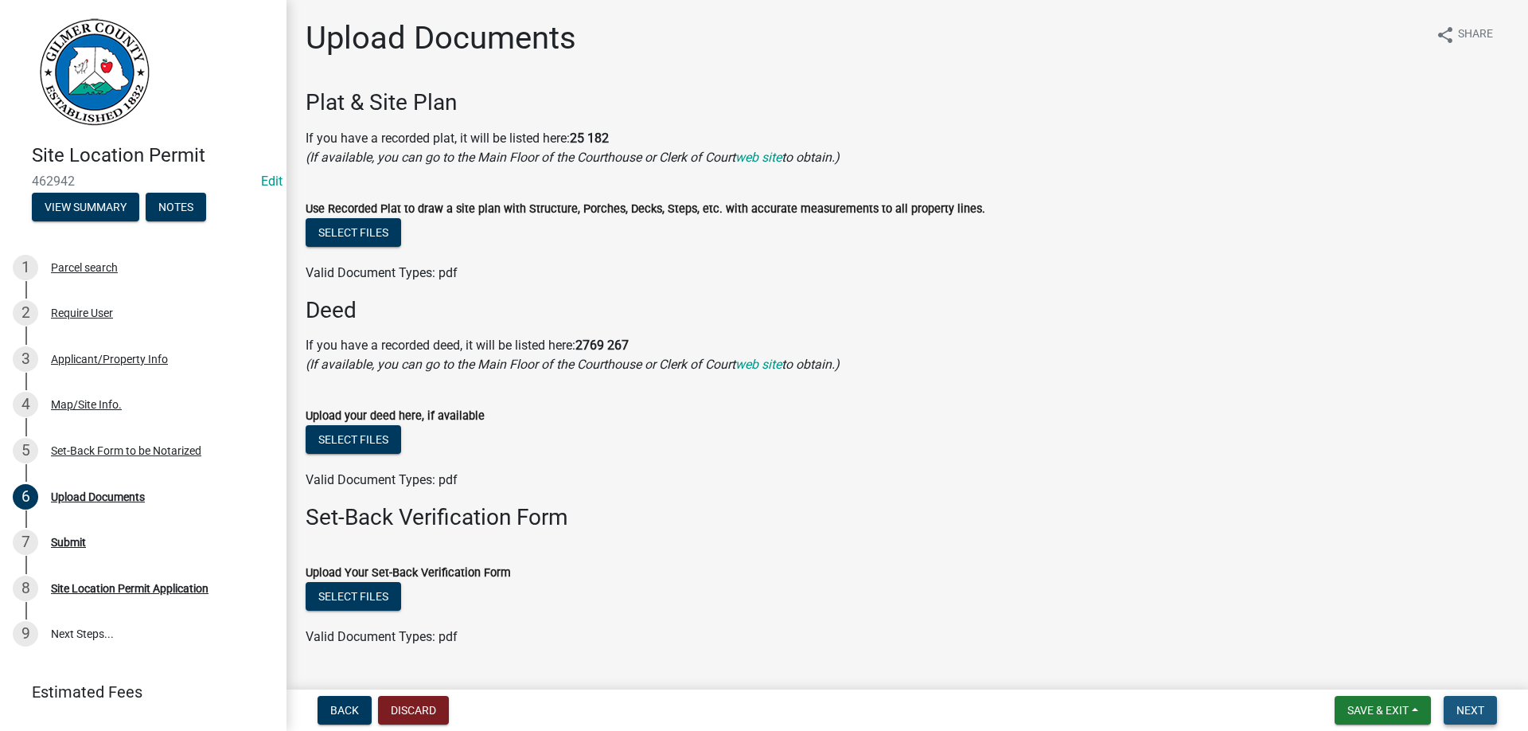
click at [1476, 699] on button "Next" at bounding box center [1470, 710] width 53 height 29
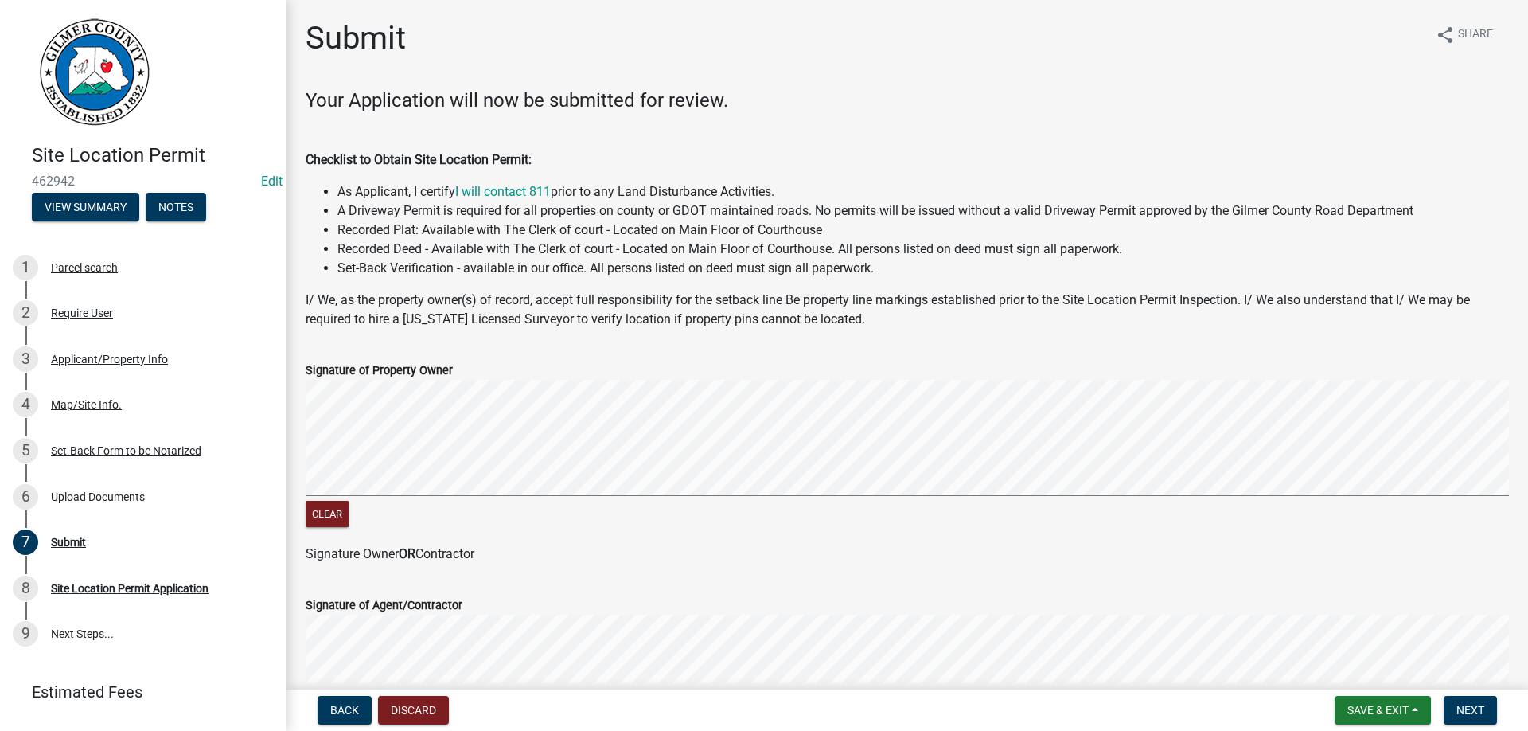
scroll to position [318, 0]
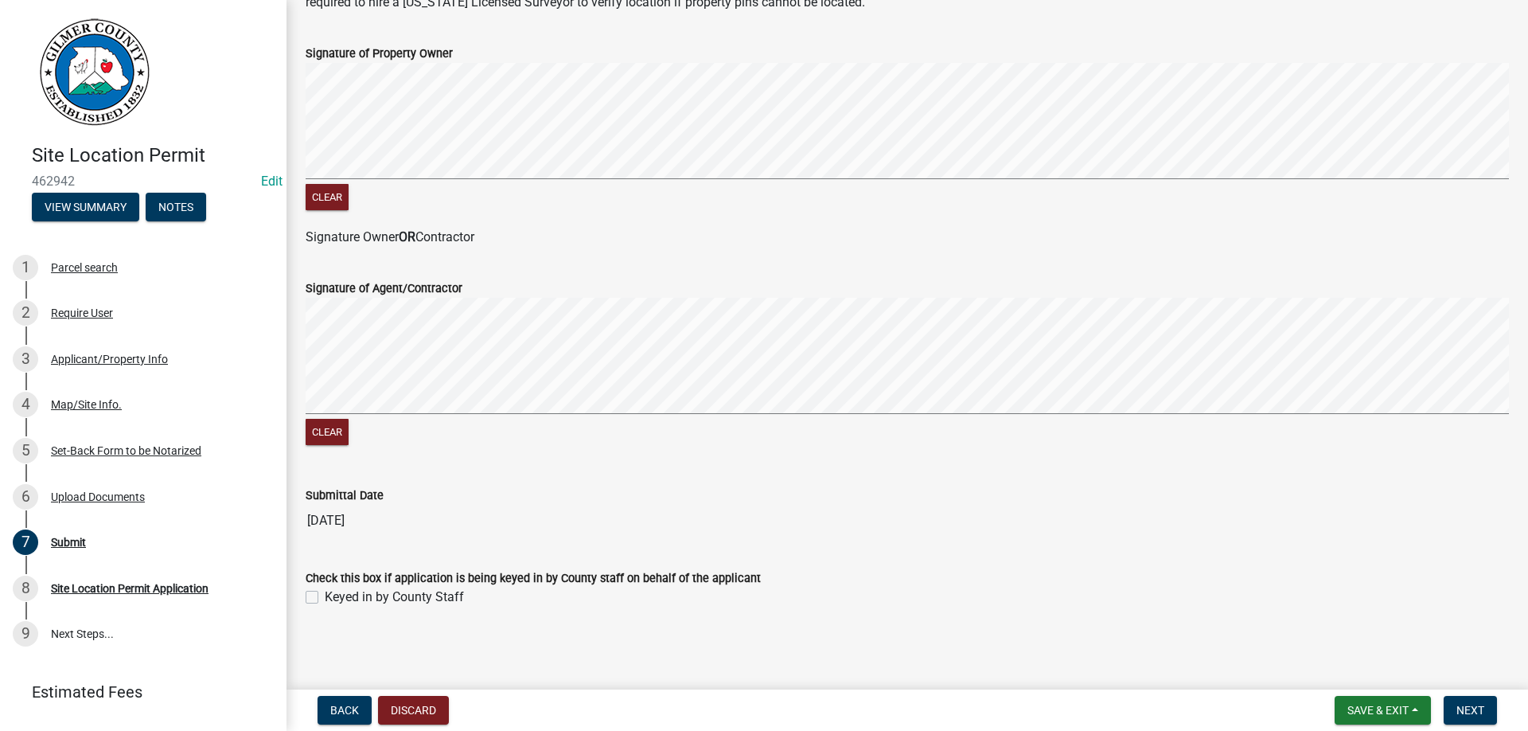
click at [325, 596] on label "Keyed in by County Staff" at bounding box center [394, 596] width 139 height 19
click at [325, 596] on input "Keyed in by County Staff" at bounding box center [330, 592] width 10 height 10
checkbox input "true"
click at [1475, 704] on span "Next" at bounding box center [1470, 710] width 28 height 13
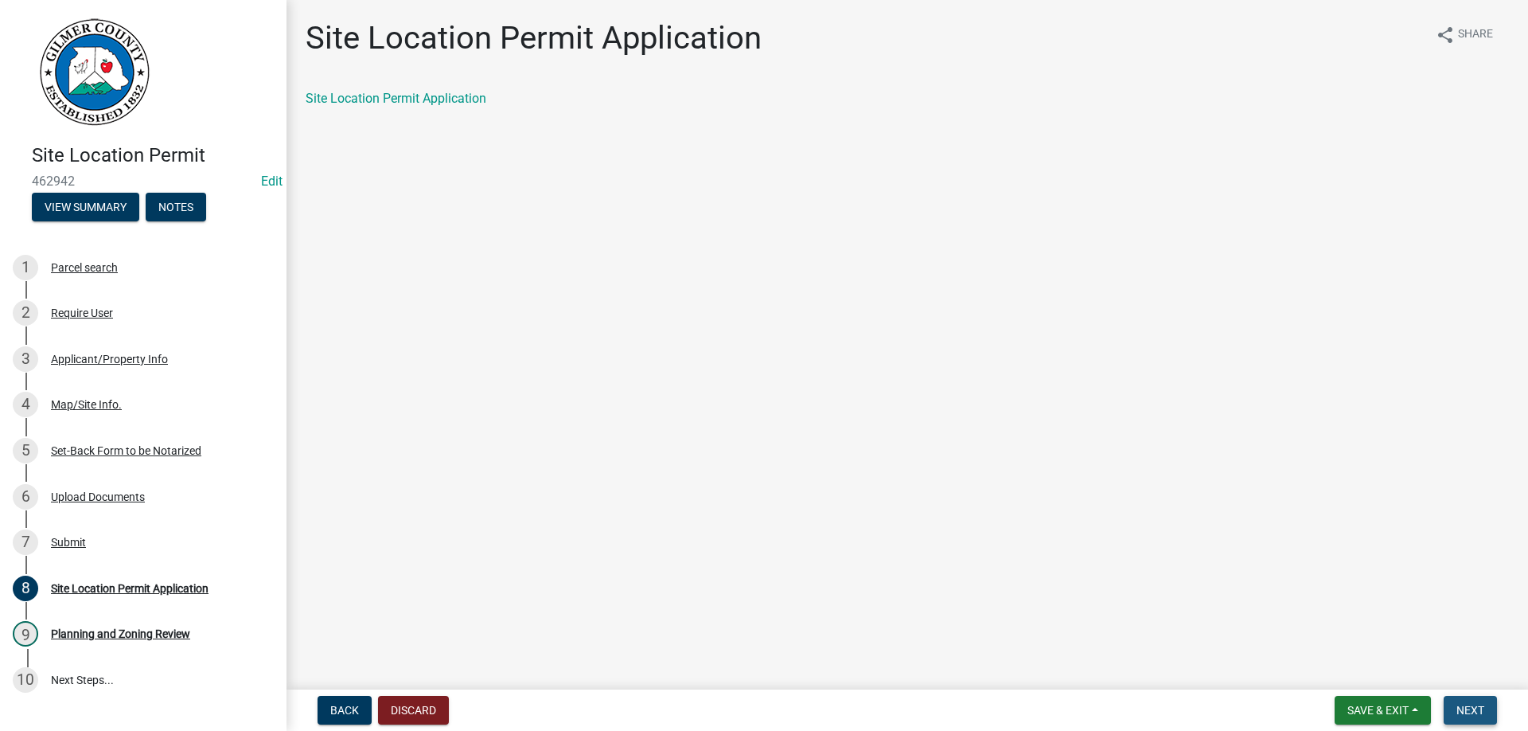
click at [1468, 706] on span "Next" at bounding box center [1470, 710] width 28 height 13
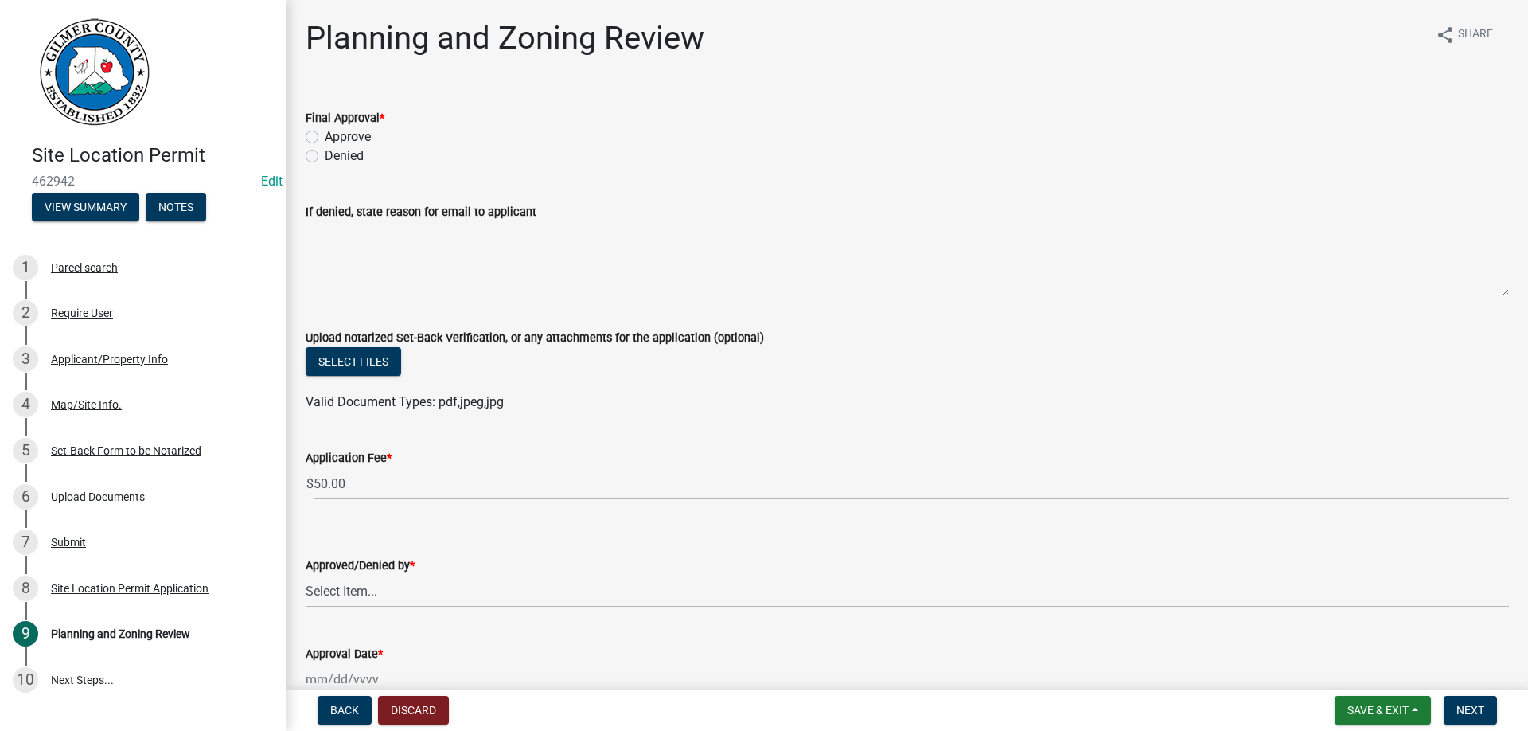
click at [325, 136] on label "Approve" at bounding box center [348, 136] width 46 height 19
click at [325, 136] on input "Approve" at bounding box center [330, 132] width 10 height 10
radio input "true"
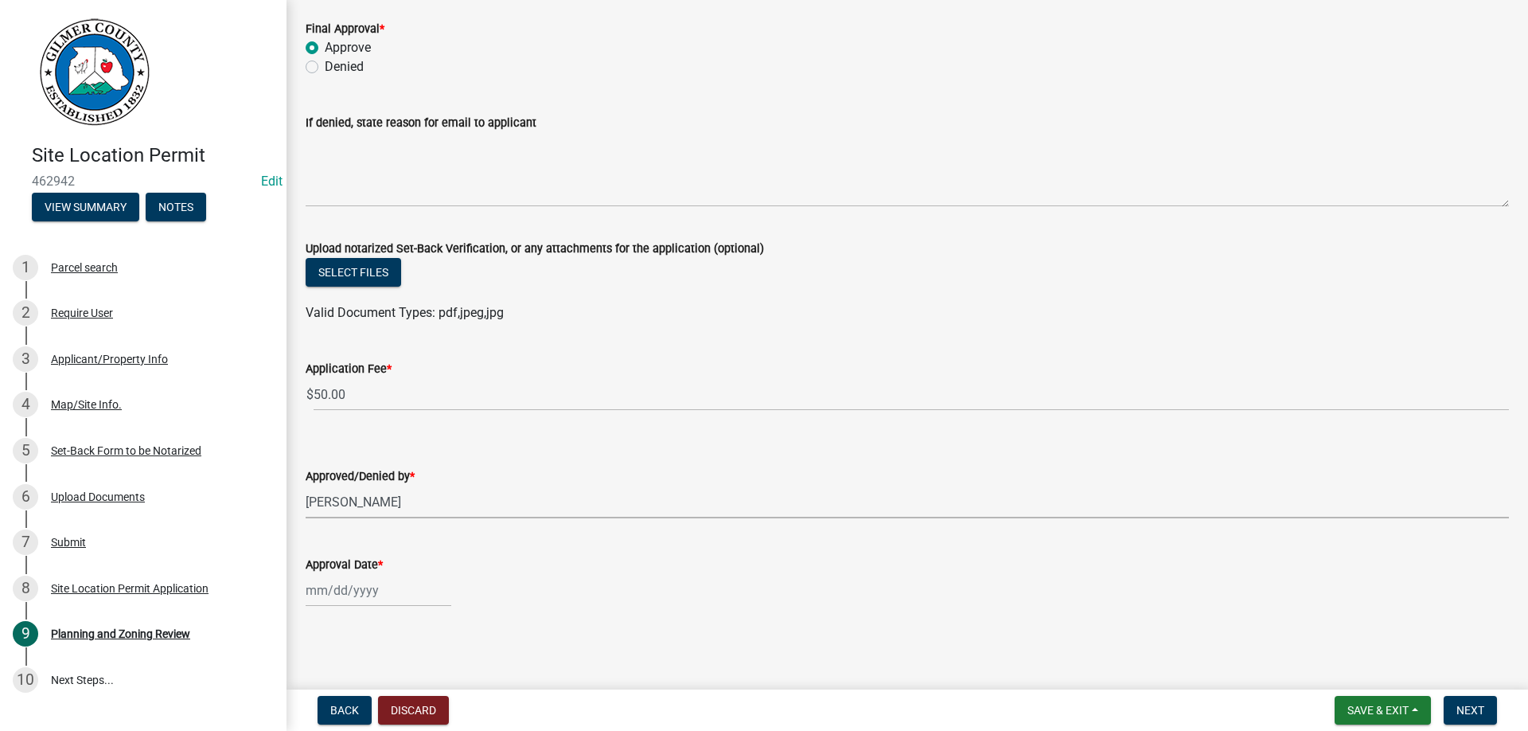
select select "b44f7338-8171-40f4-83dd-b8ba3065c966"
select select "8"
select select "2025"
type input "[DATE]"
click at [1490, 706] on button "Next" at bounding box center [1470, 710] width 53 height 29
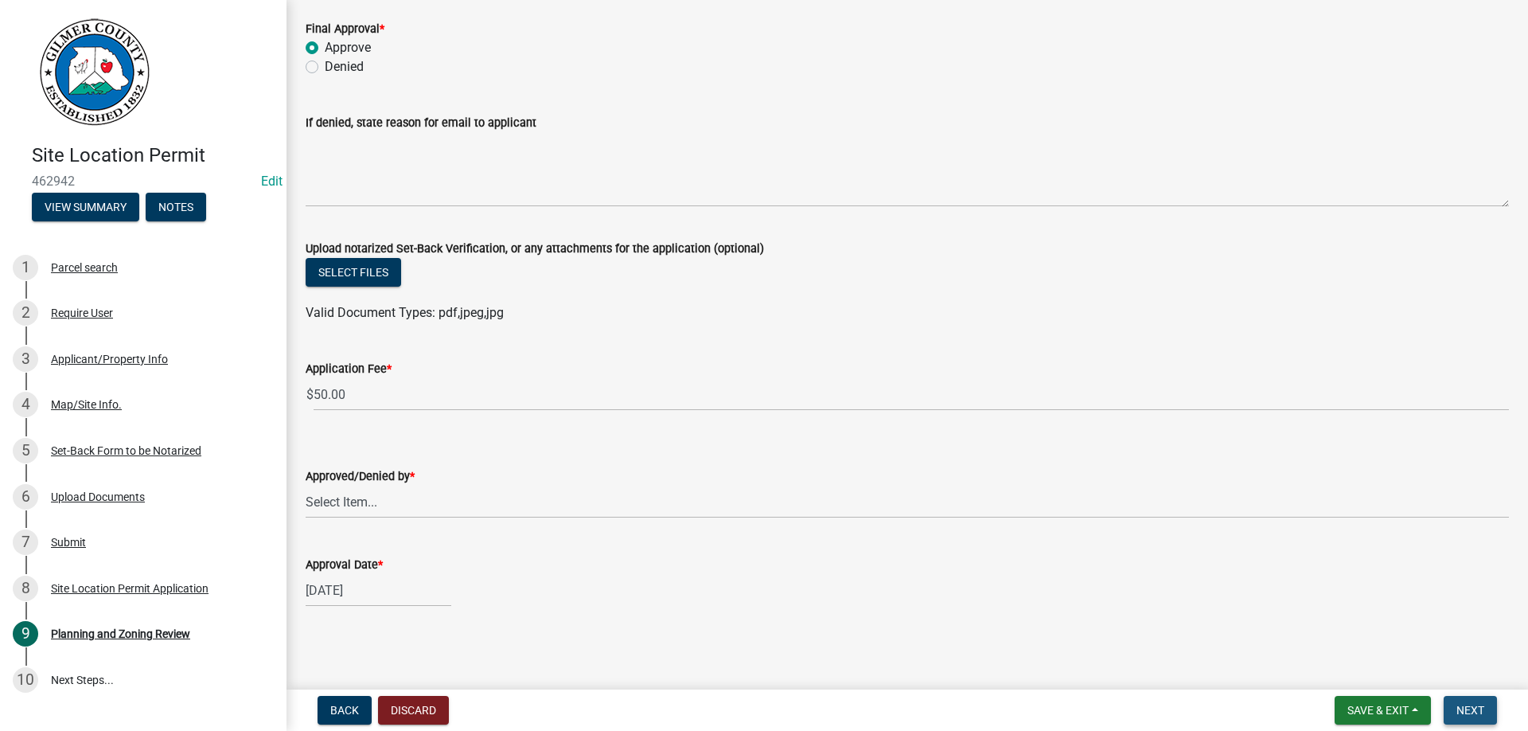
scroll to position [0, 0]
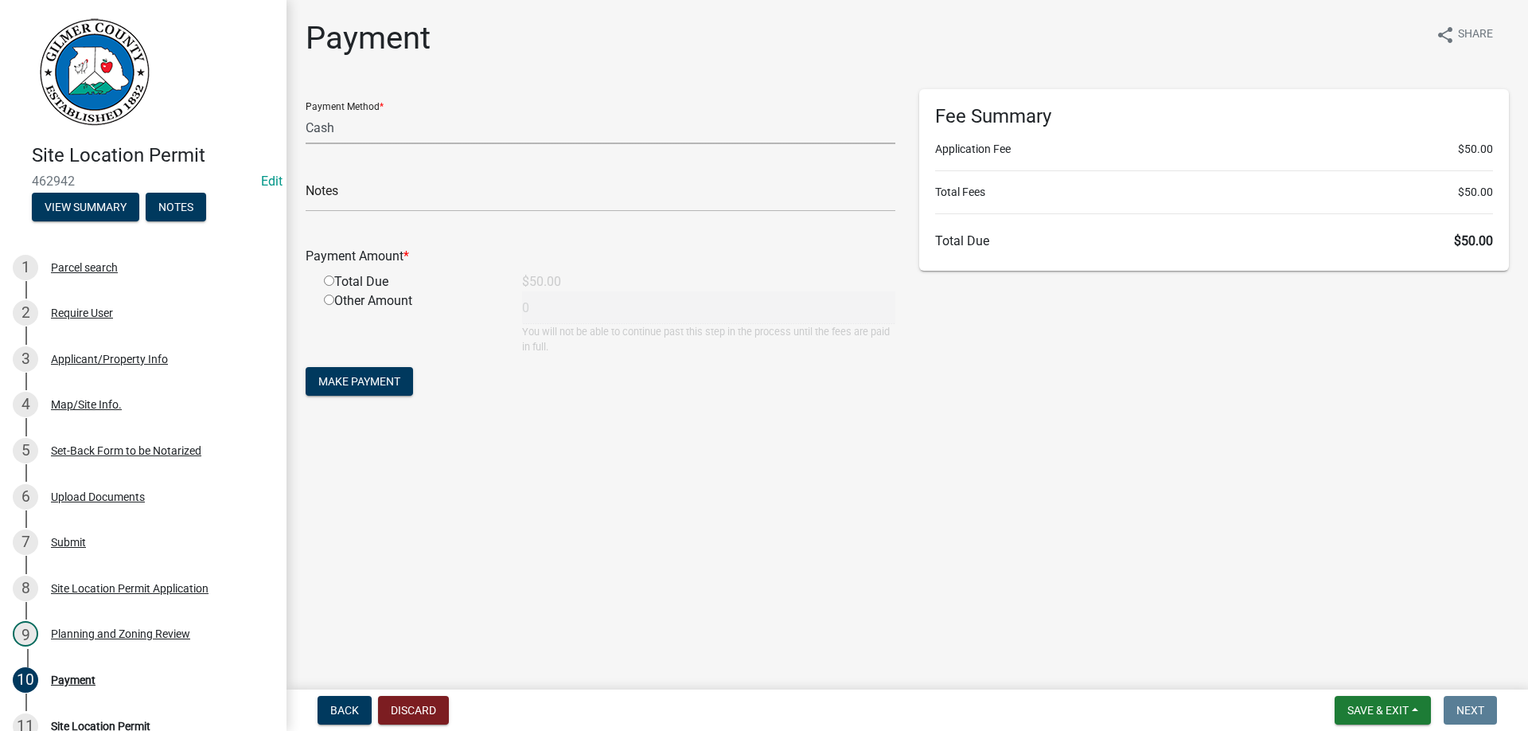
click at [306, 111] on select "Credit Card POS Check Cash" at bounding box center [601, 127] width 590 height 33
select select "1: 0"
click option "Check" at bounding box center [0, 0] width 0 height 0
click at [386, 199] on input "text" at bounding box center [601, 195] width 590 height 33
type input "11067"
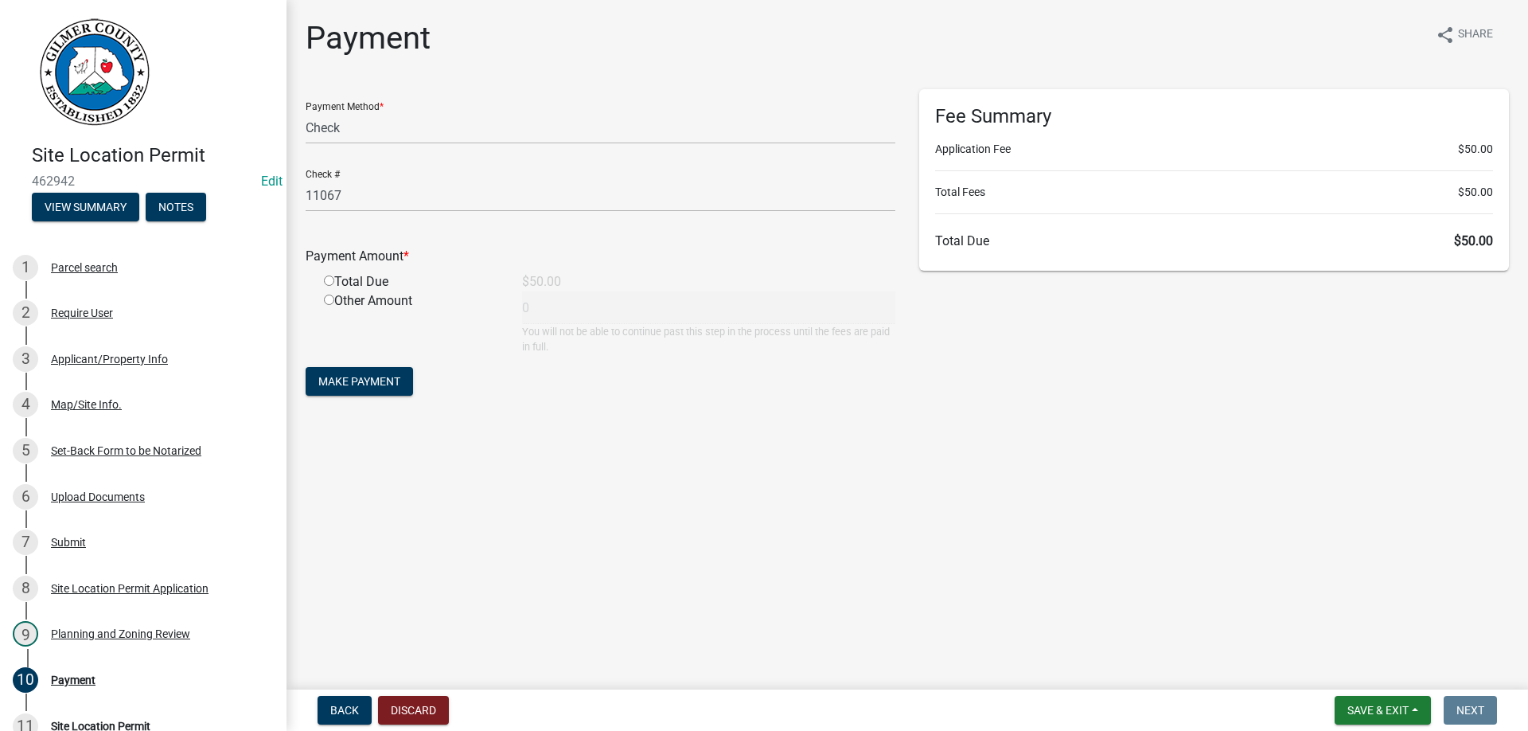
click at [324, 275] on input "radio" at bounding box center [329, 280] width 10 height 10
radio input "true"
type input "50"
click at [306, 367] on button "Make Payment" at bounding box center [359, 381] width 107 height 29
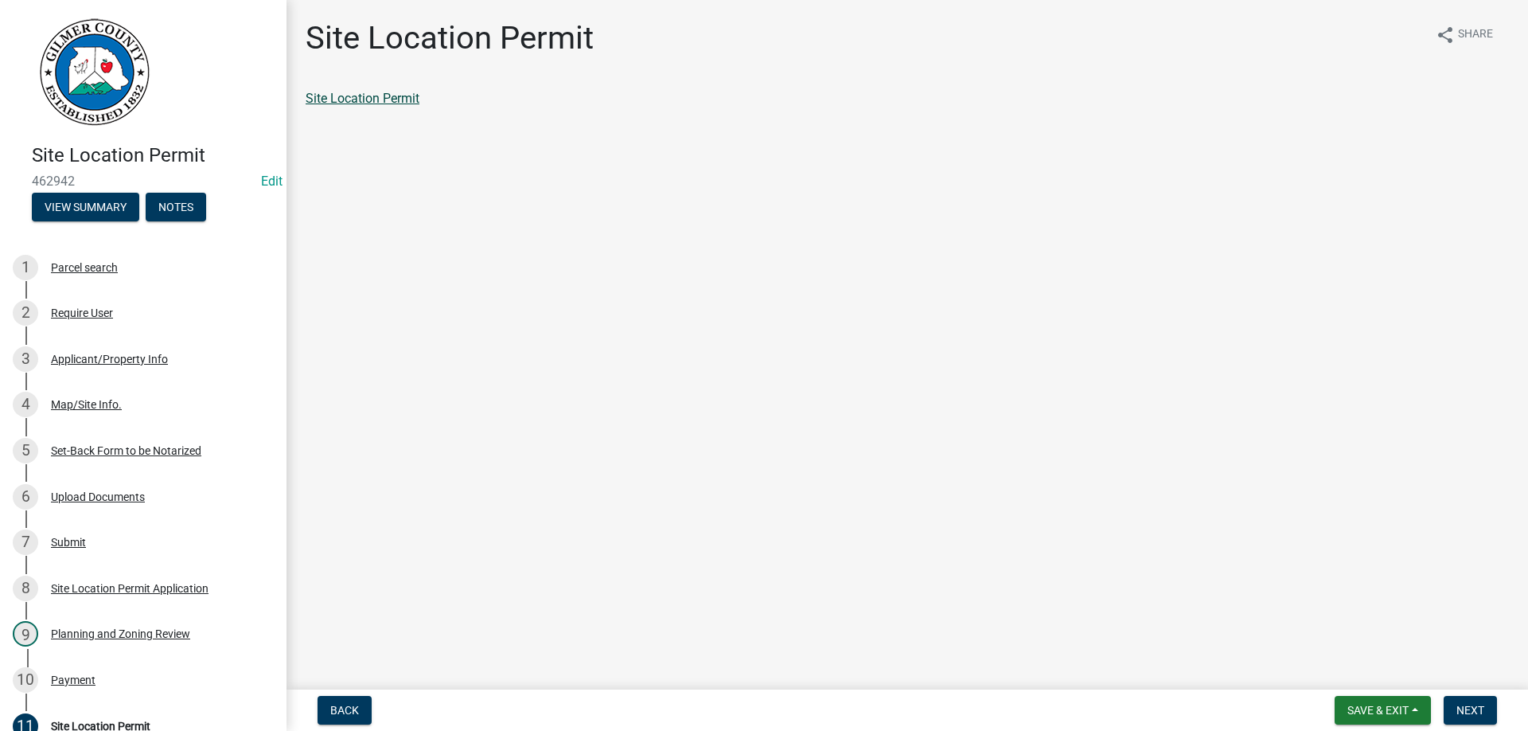
click at [376, 94] on link "Site Location Permit" at bounding box center [363, 98] width 114 height 15
click at [1460, 707] on span "Next" at bounding box center [1470, 710] width 28 height 13
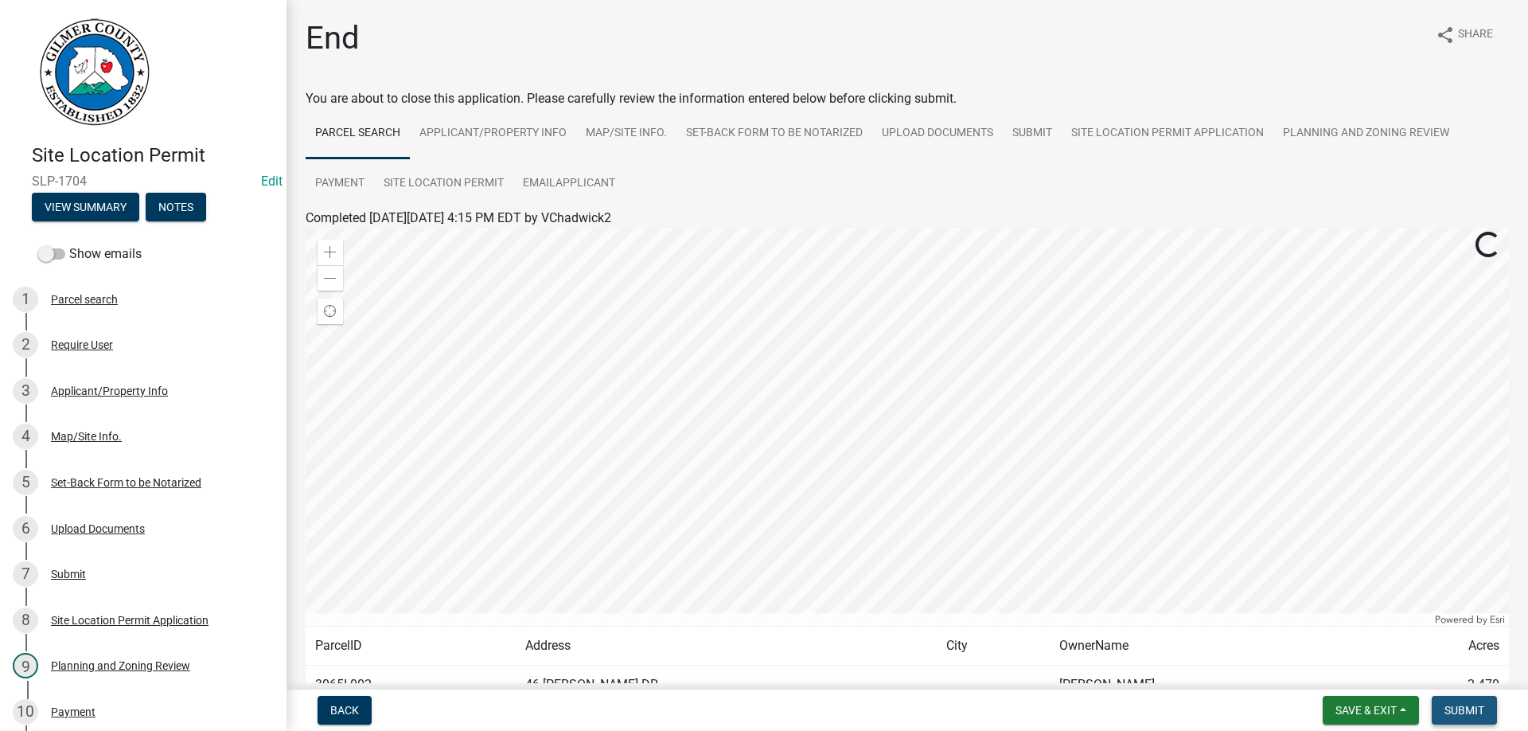
click at [1460, 707] on span "Submit" at bounding box center [1464, 710] width 40 height 13
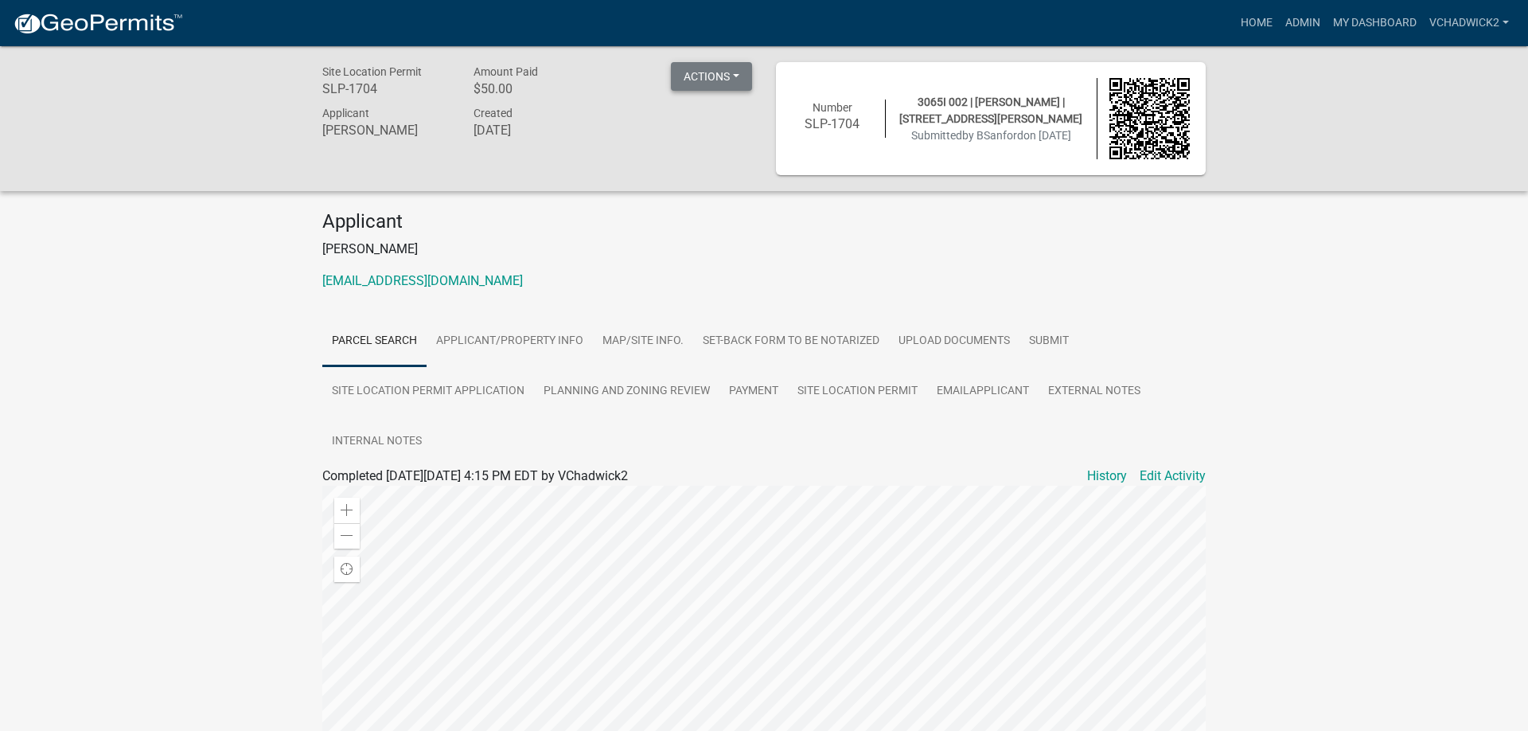
click at [714, 75] on button "Actions" at bounding box center [711, 76] width 81 height 29
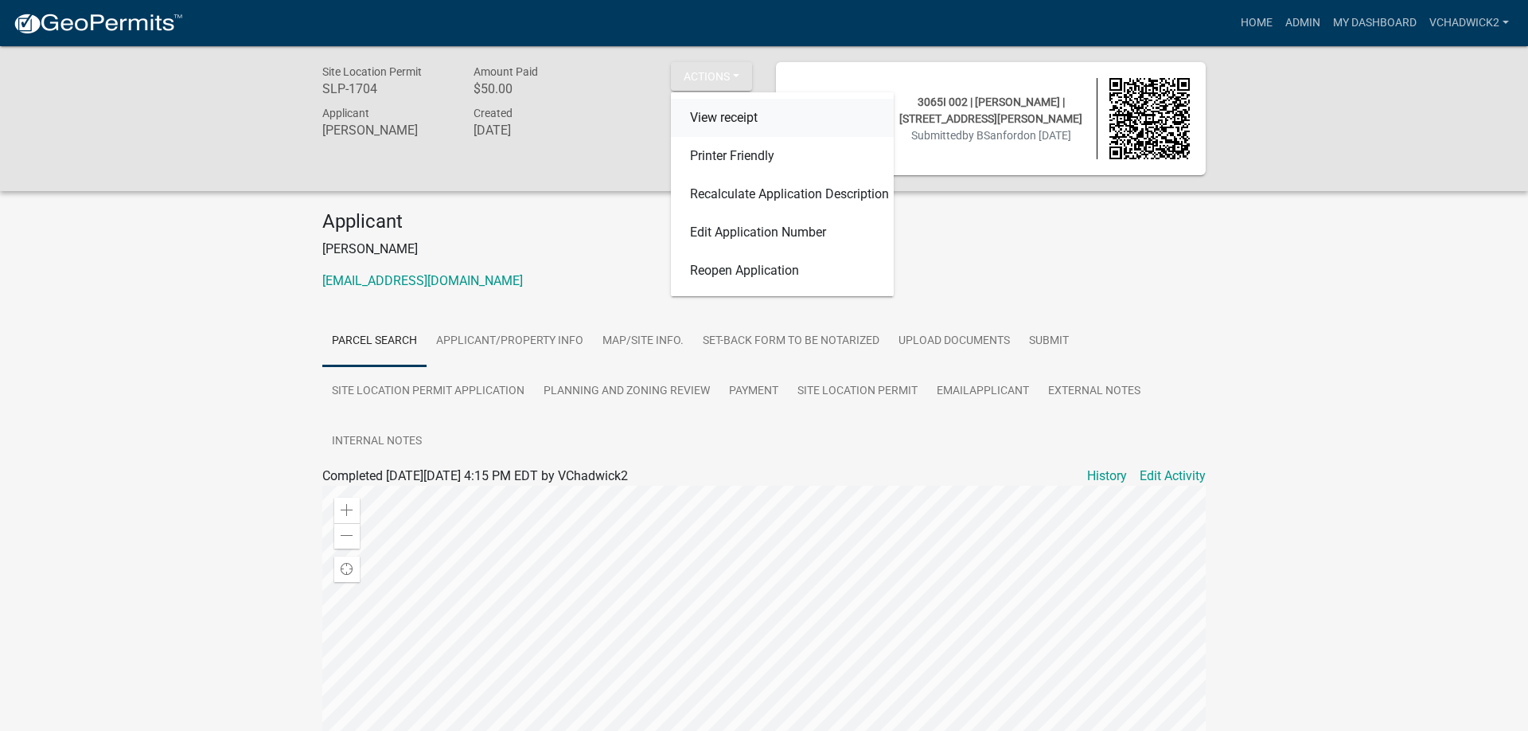
click at [718, 114] on link "View receipt" at bounding box center [782, 118] width 223 height 38
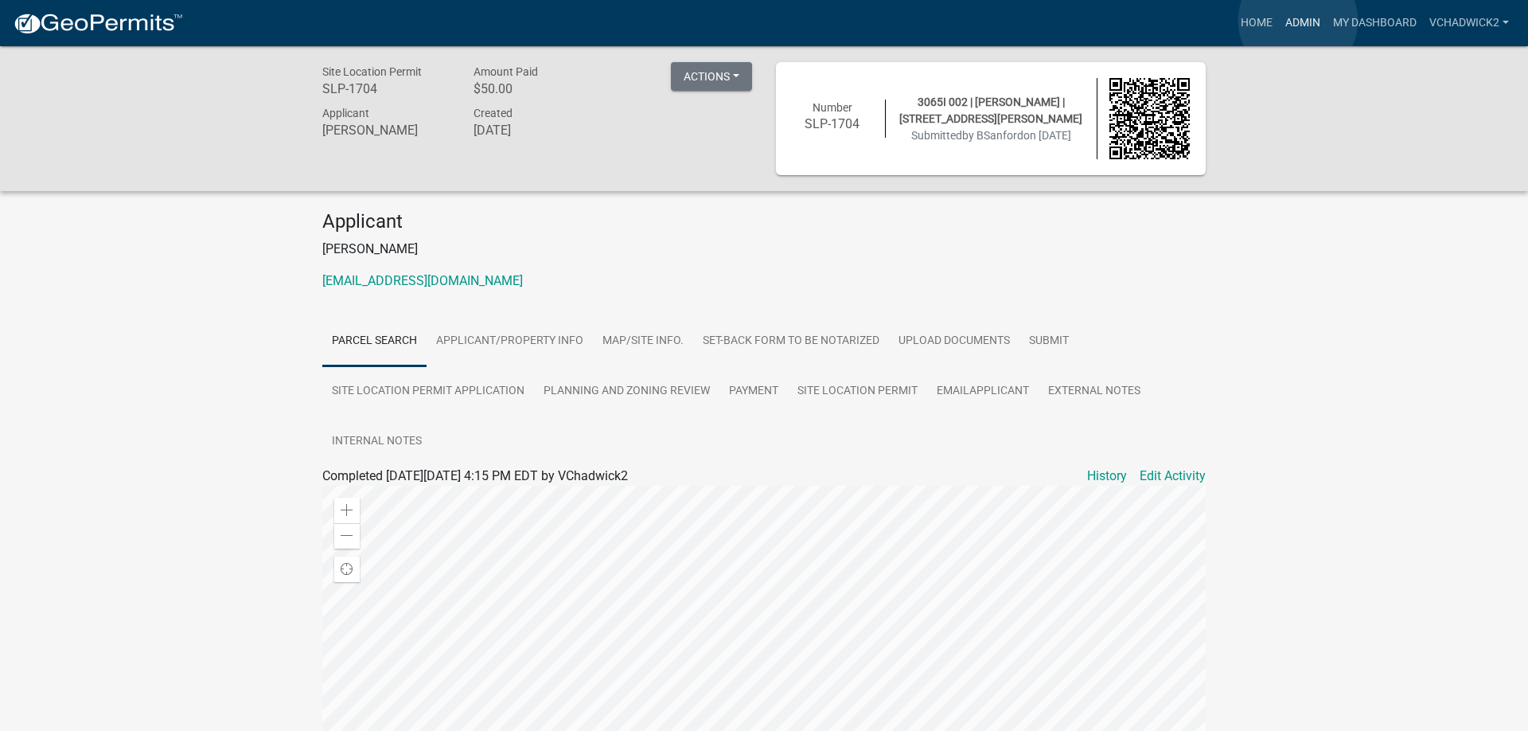
click at [1298, 21] on link "Admin" at bounding box center [1303, 23] width 48 height 30
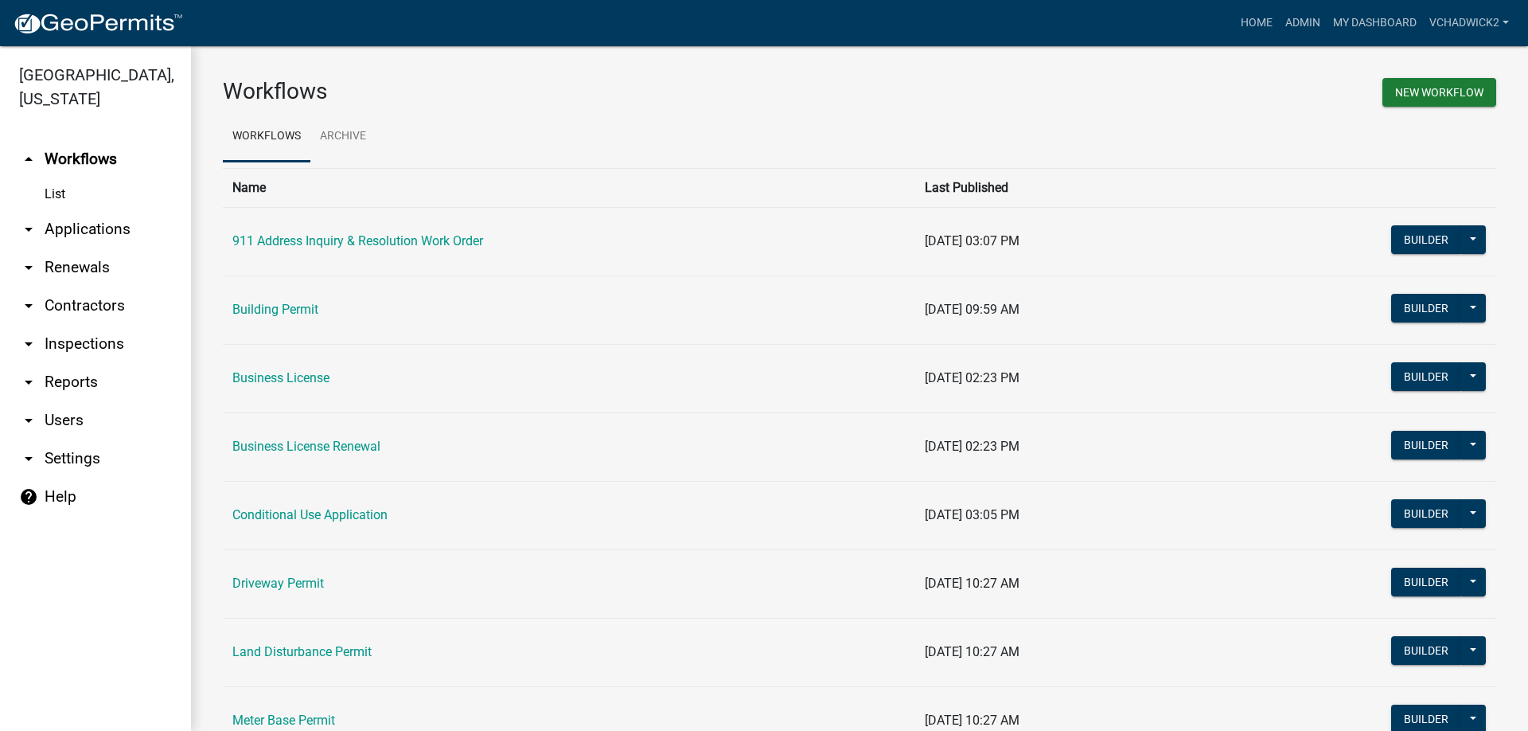
click at [94, 227] on link "arrow_drop_down Applications" at bounding box center [95, 229] width 191 height 38
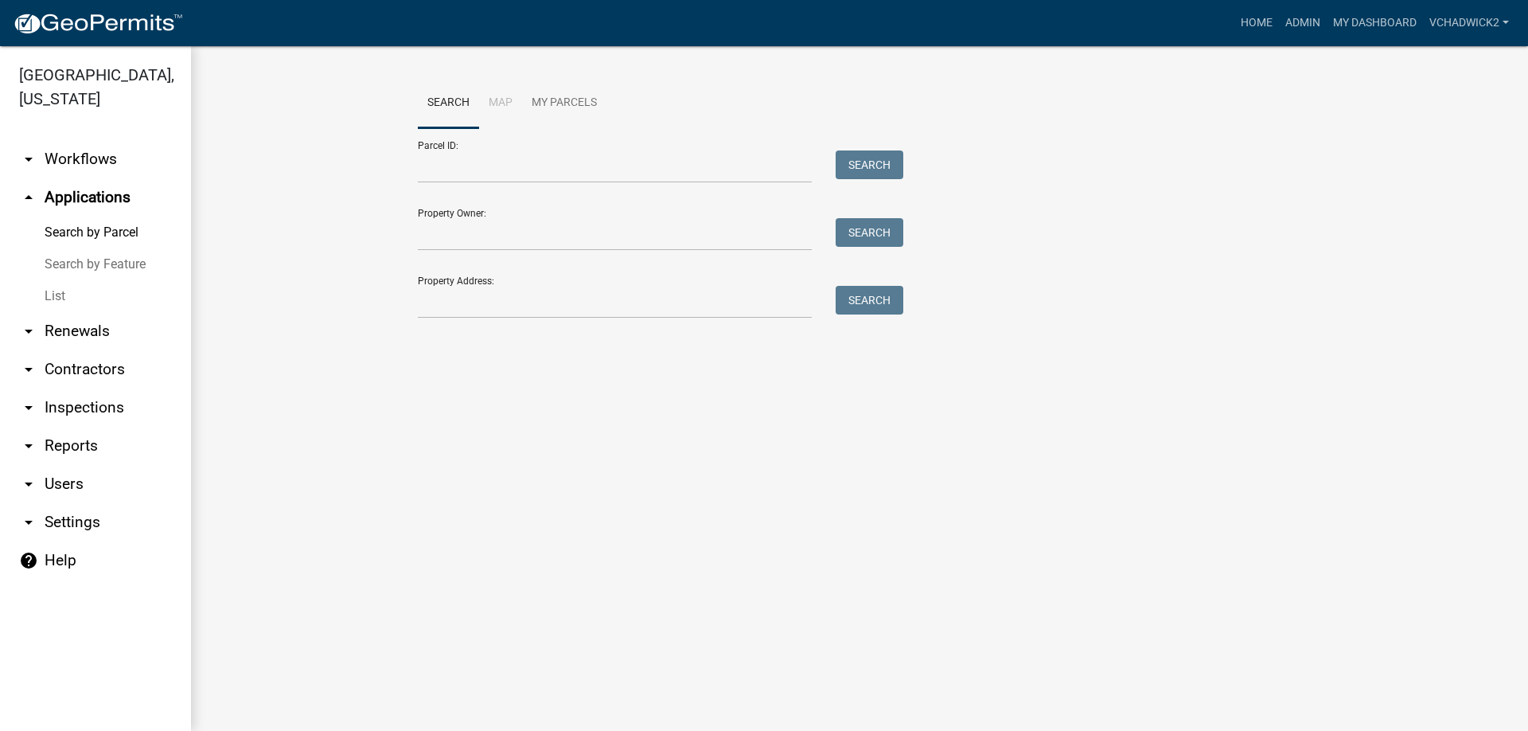
click at [61, 294] on link "List" at bounding box center [95, 296] width 191 height 32
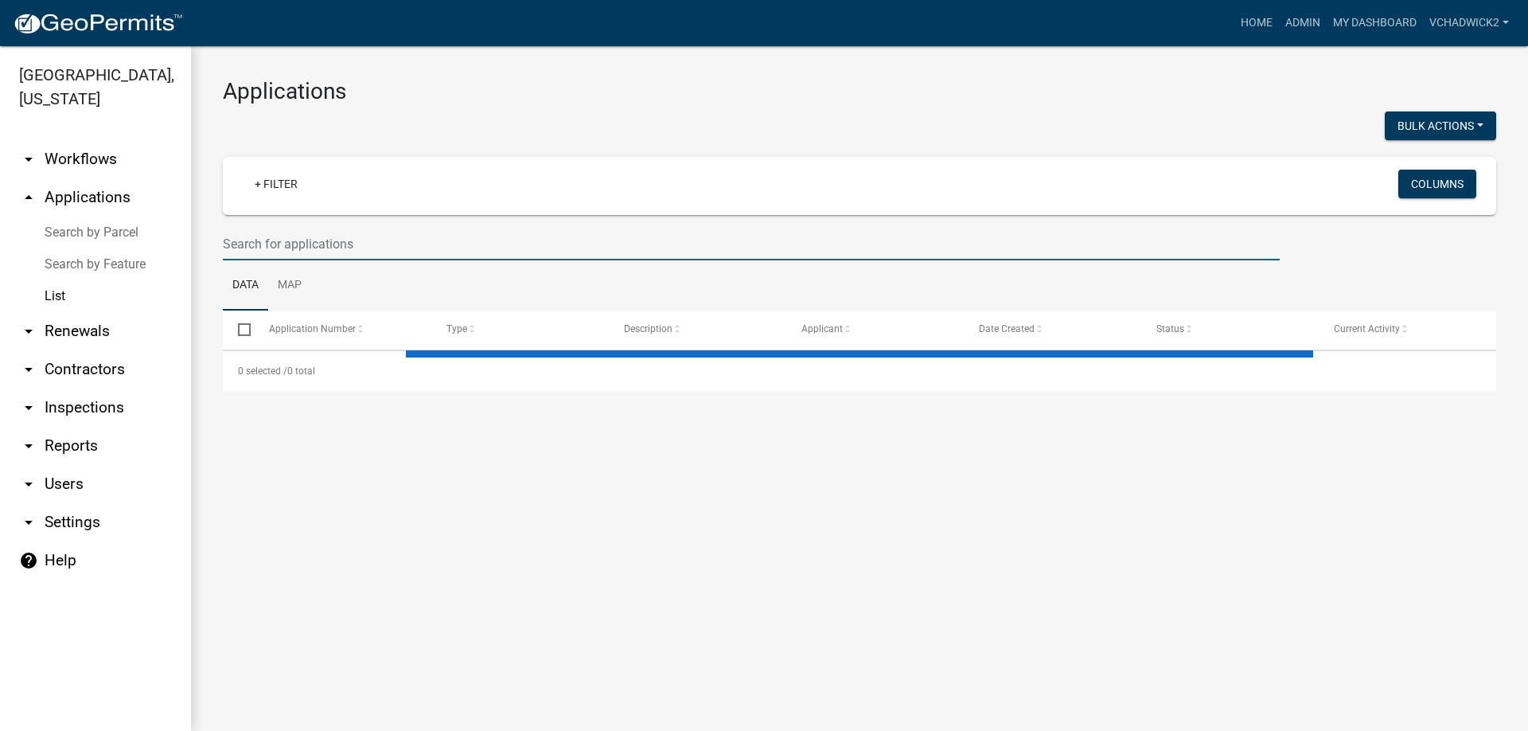
click at [346, 251] on input "text" at bounding box center [751, 244] width 1057 height 33
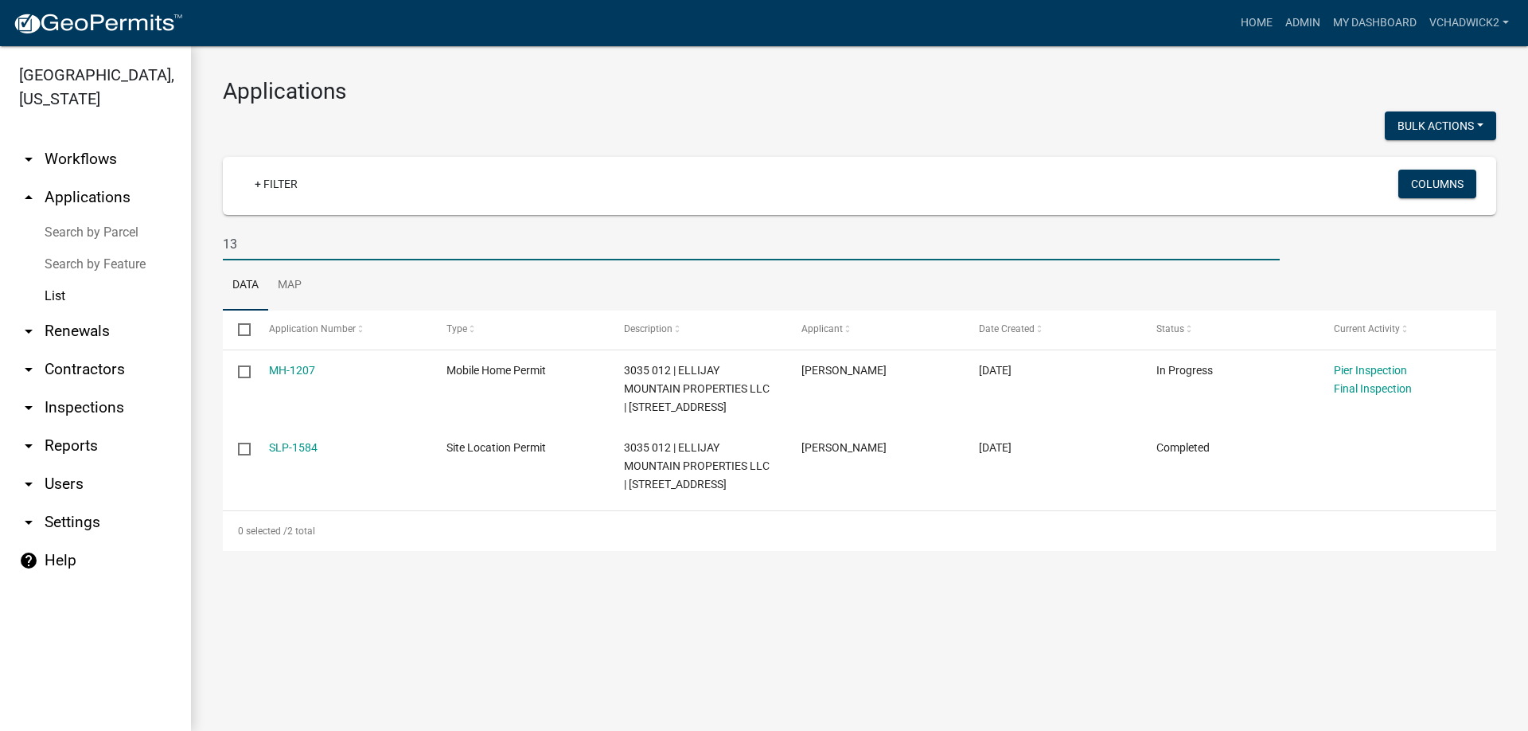
type input "1"
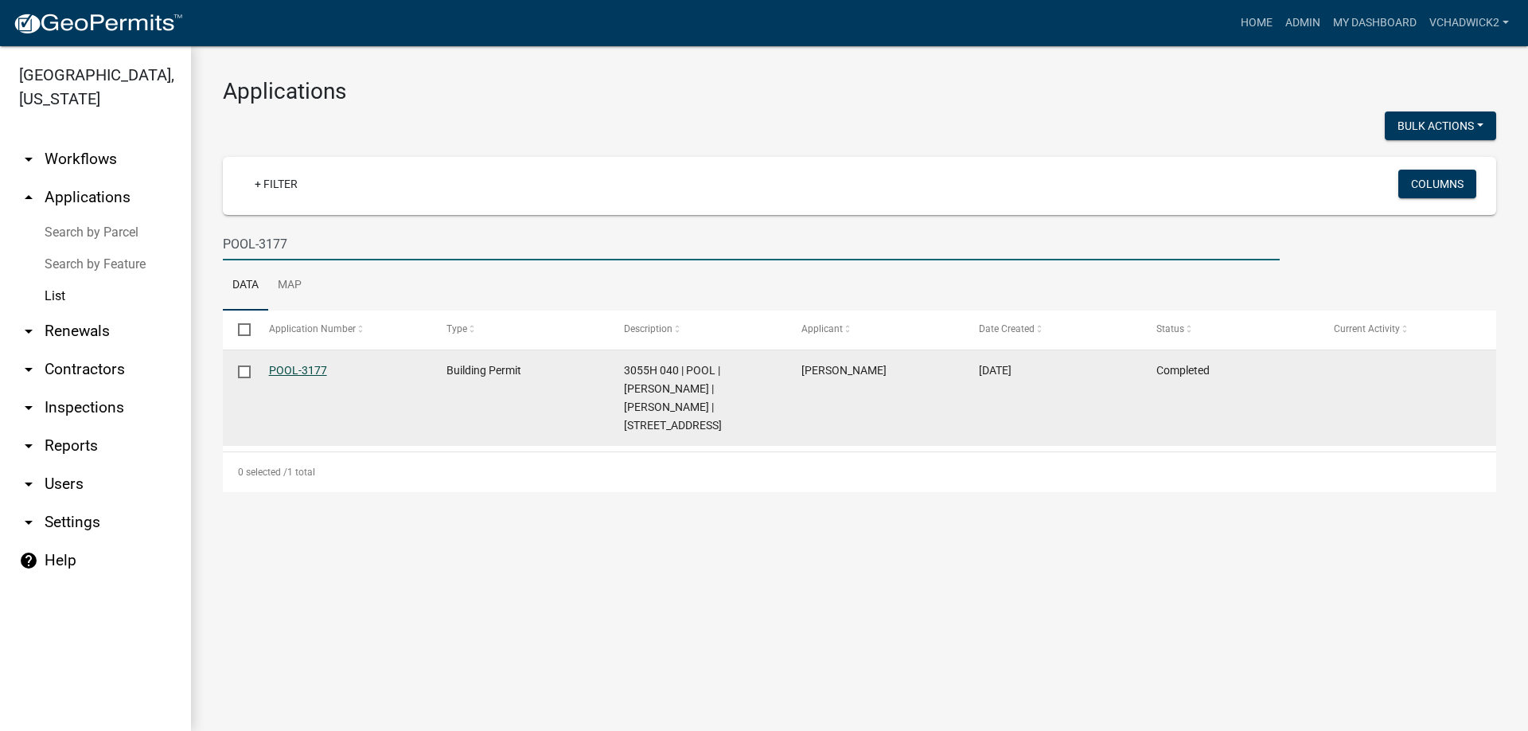
type input "POOL-3177"
click at [305, 371] on link "POOL-3177" at bounding box center [298, 370] width 58 height 13
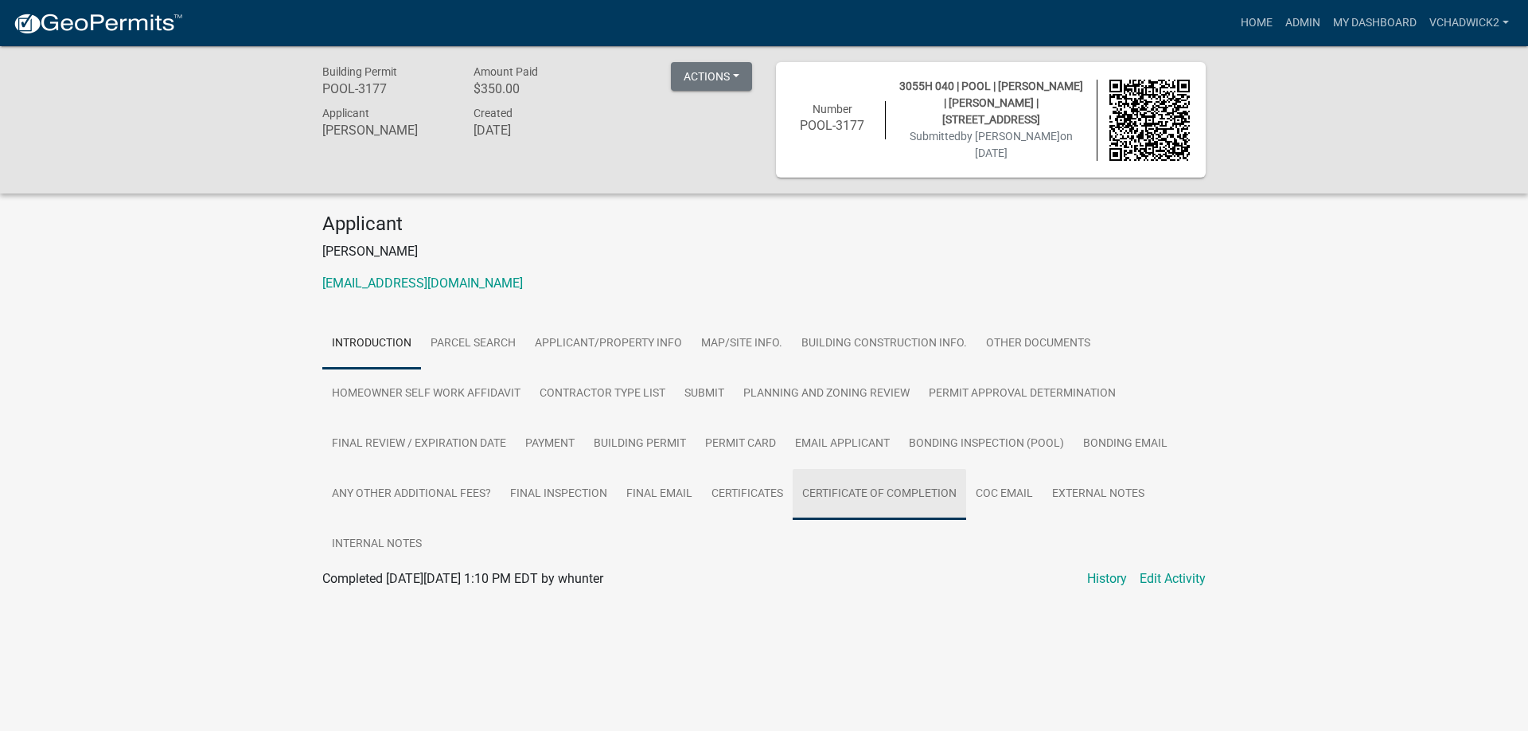
click at [885, 486] on link "Certificate of Completion" at bounding box center [879, 494] width 173 height 51
click at [412, 590] on link "Certificate of Completion" at bounding box center [391, 597] width 139 height 15
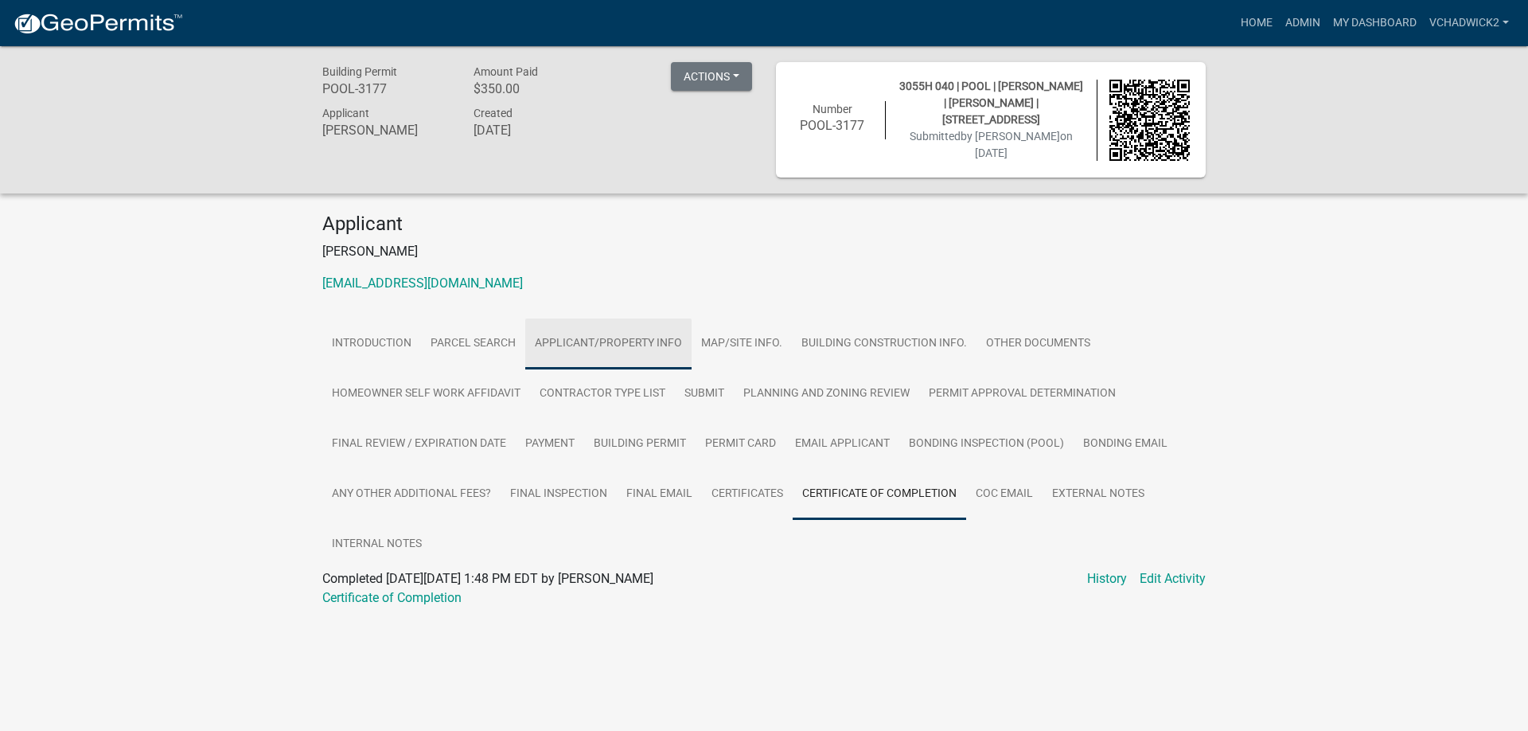
click at [602, 337] on link "Applicant/Property Info" at bounding box center [608, 343] width 166 height 51
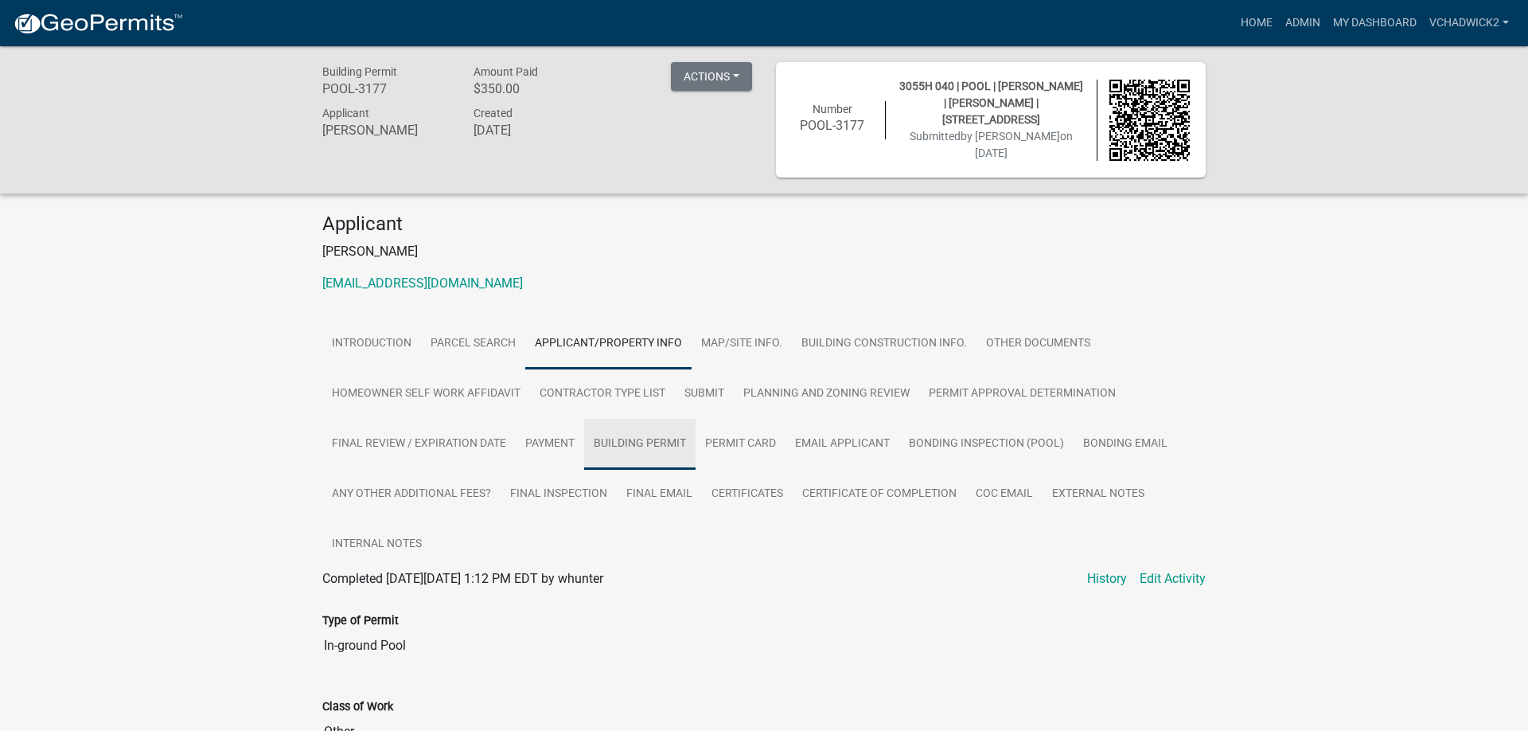
click at [622, 437] on link "Building Permit" at bounding box center [639, 444] width 111 height 51
click at [375, 590] on link "Building Permit" at bounding box center [365, 597] width 86 height 15
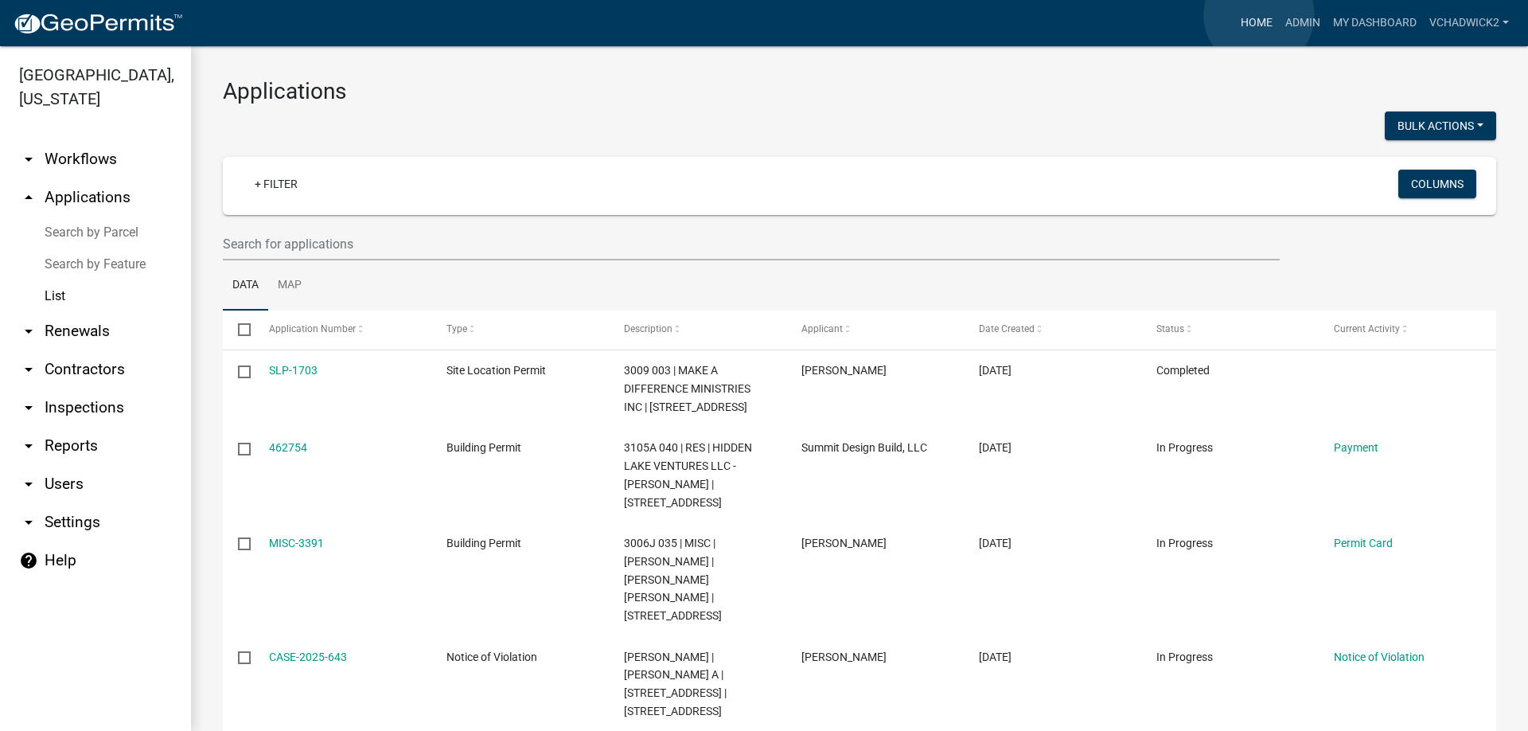
click at [1259, 15] on link "Home" at bounding box center [1256, 23] width 45 height 30
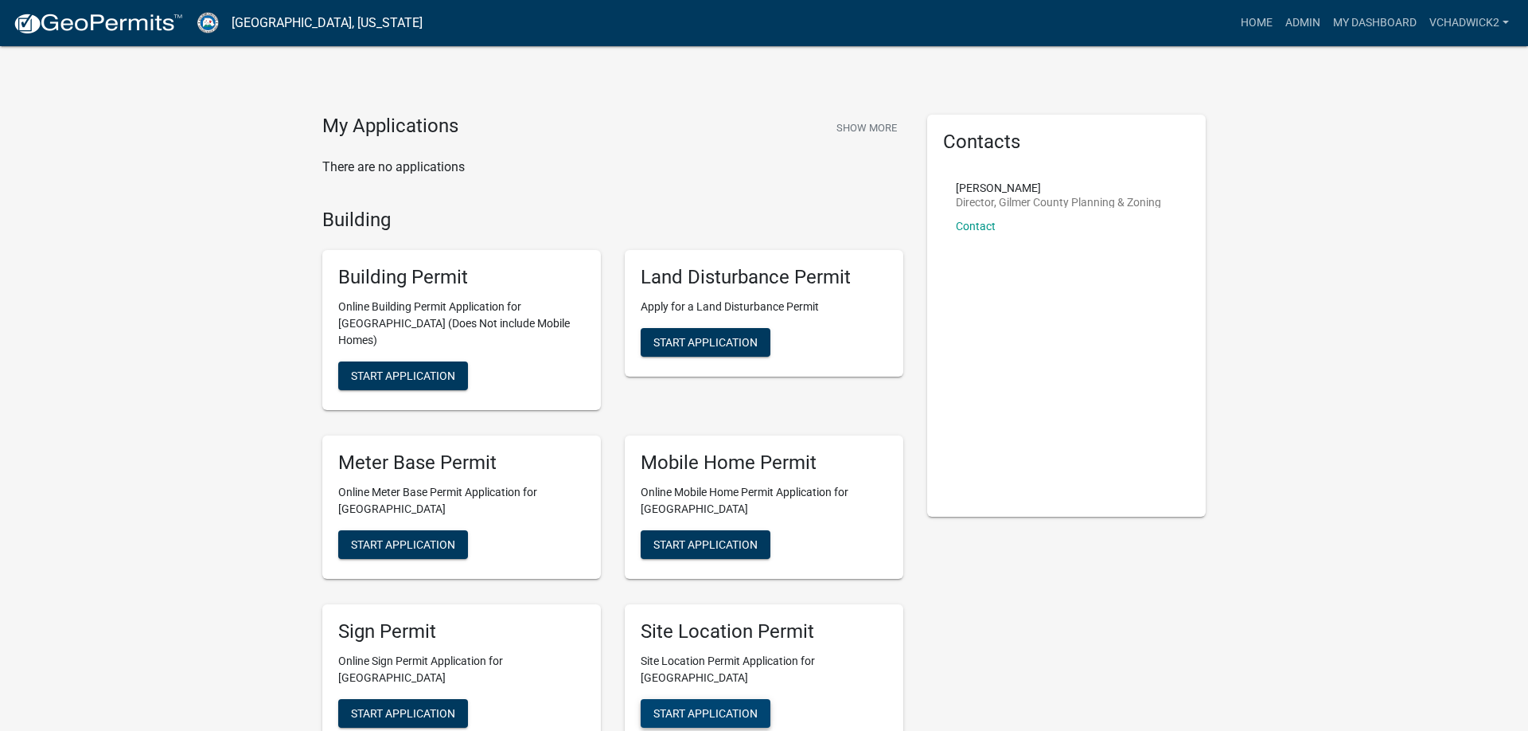
click at [752, 706] on span "Start Application" at bounding box center [705, 712] width 104 height 13
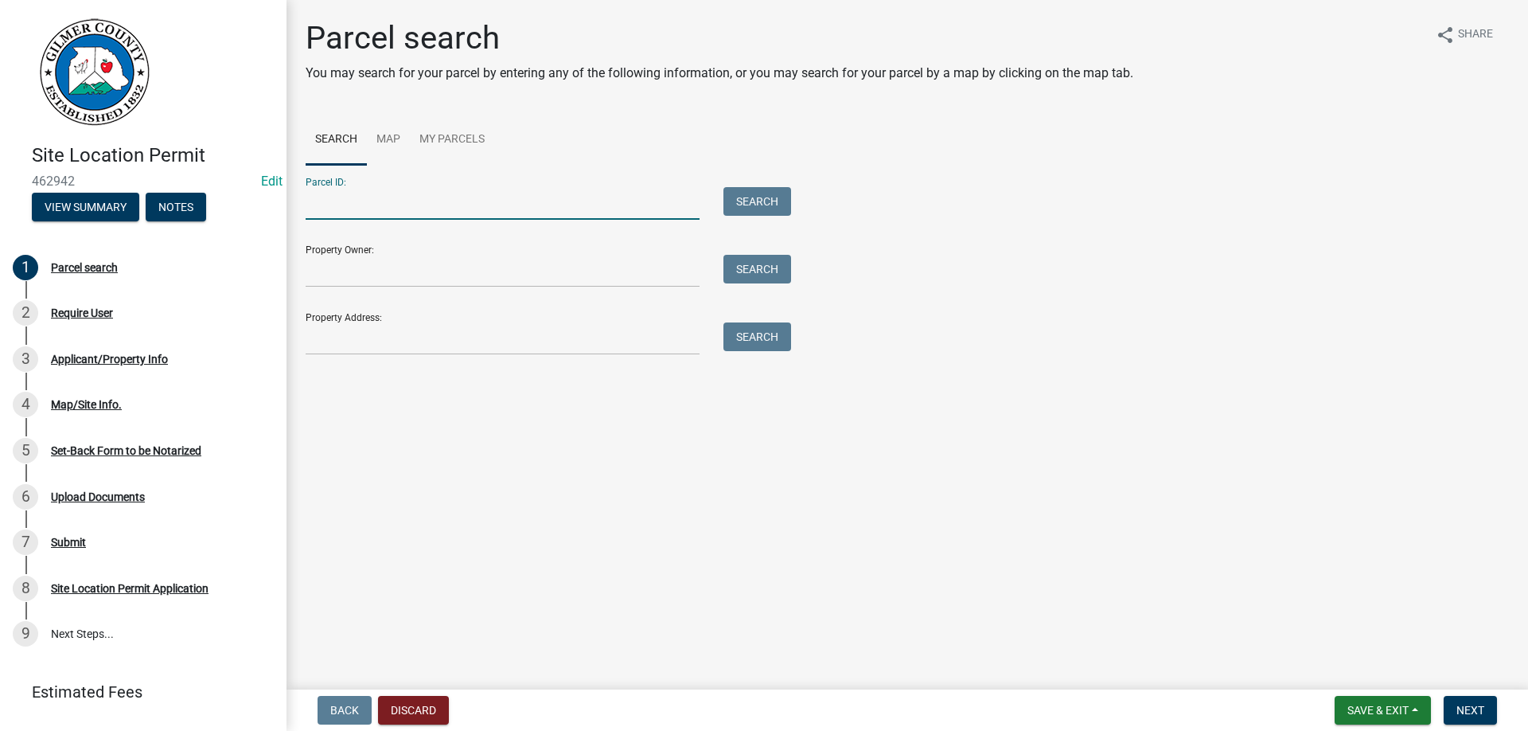
click at [353, 211] on input "Parcel ID:" at bounding box center [503, 203] width 394 height 33
click at [1374, 705] on span "Save & Exit" at bounding box center [1377, 710] width 61 height 13
click at [1371, 660] on button "Save & Exit" at bounding box center [1367, 668] width 127 height 38
